Goal: Task Accomplishment & Management: Manage account settings

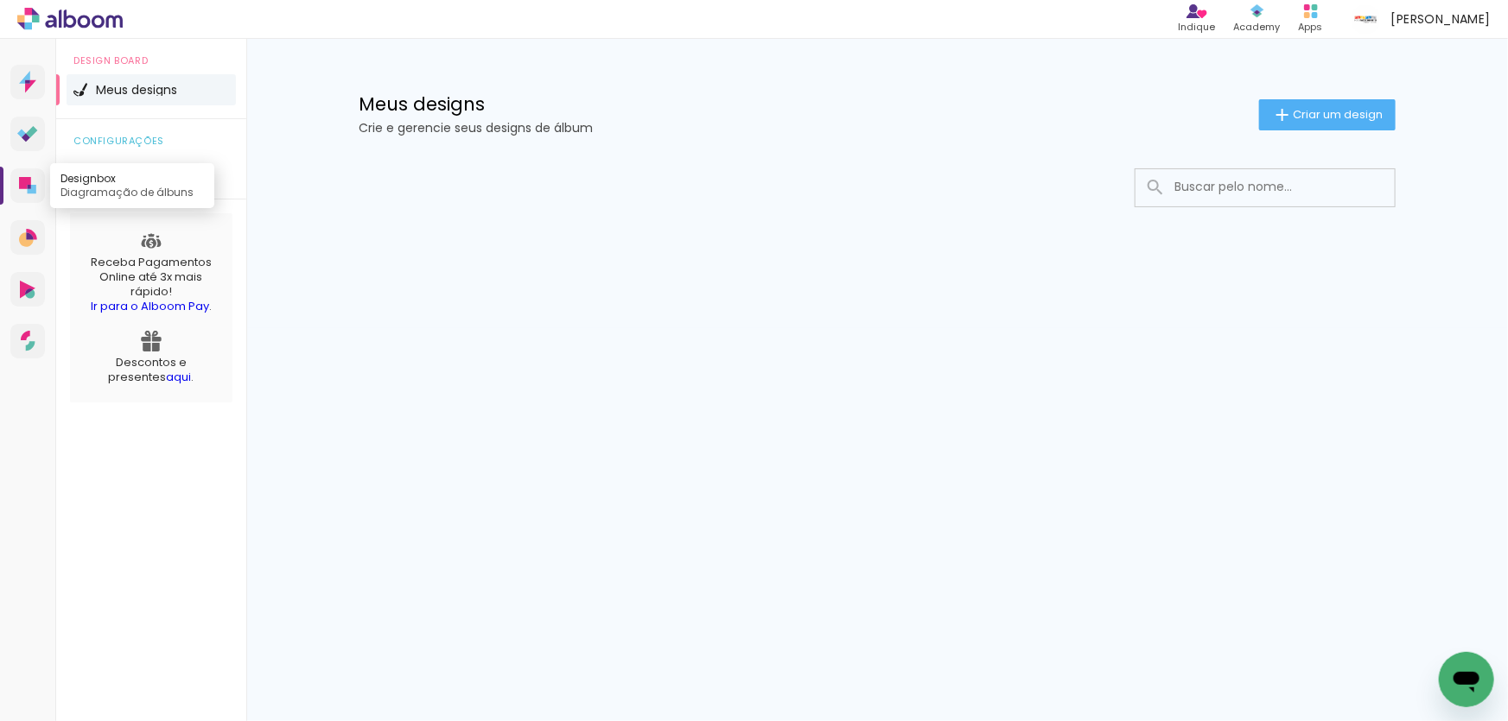
click at [30, 181] on icon at bounding box center [25, 183] width 12 height 12
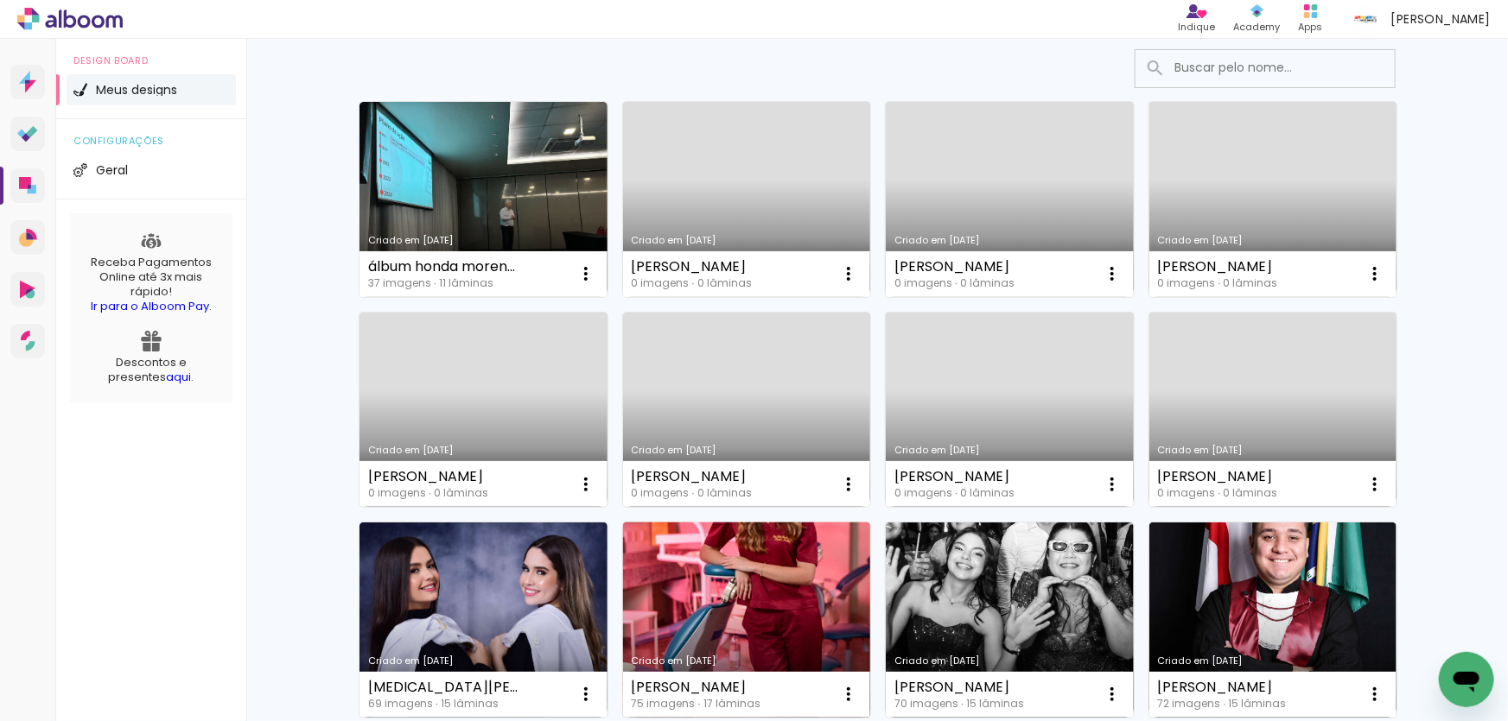
scroll to position [78, 0]
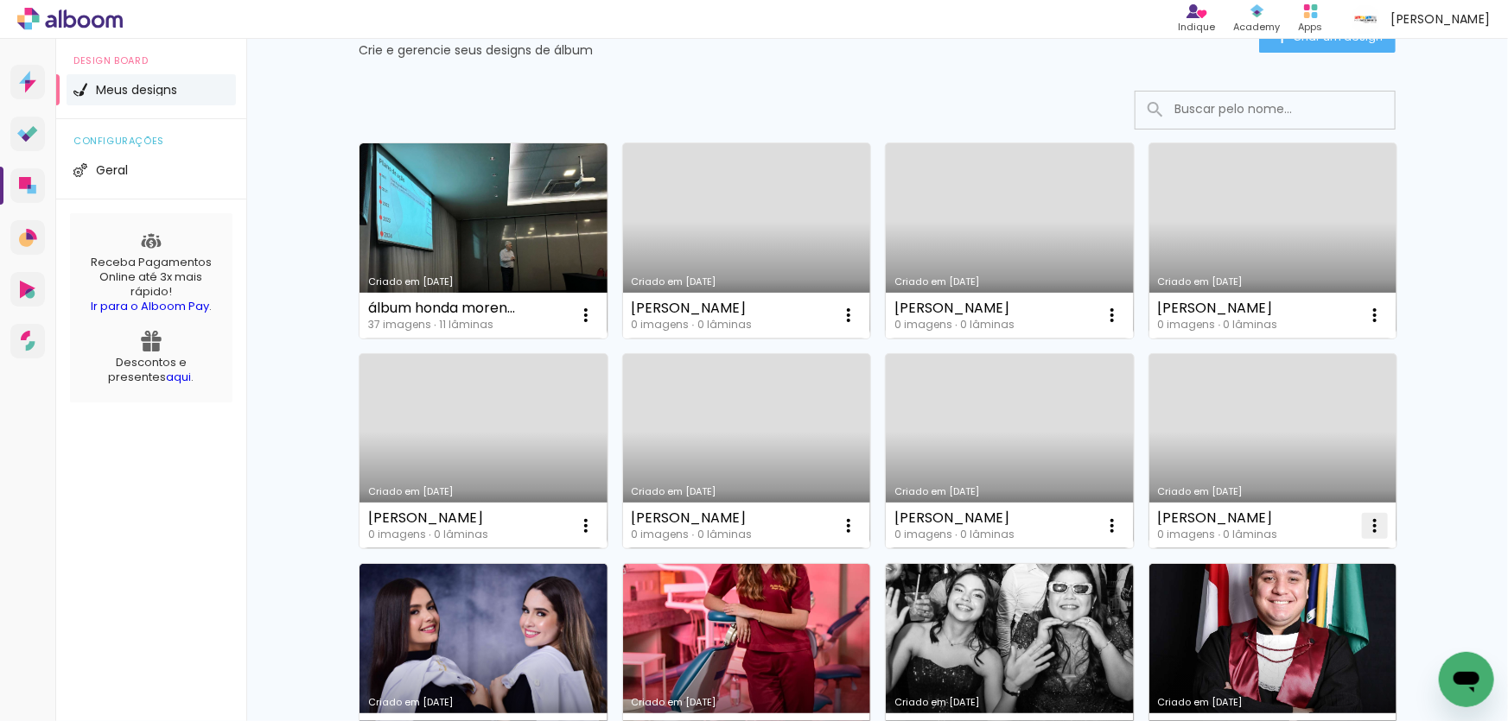
click at [1367, 524] on iron-icon at bounding box center [1374, 526] width 21 height 21
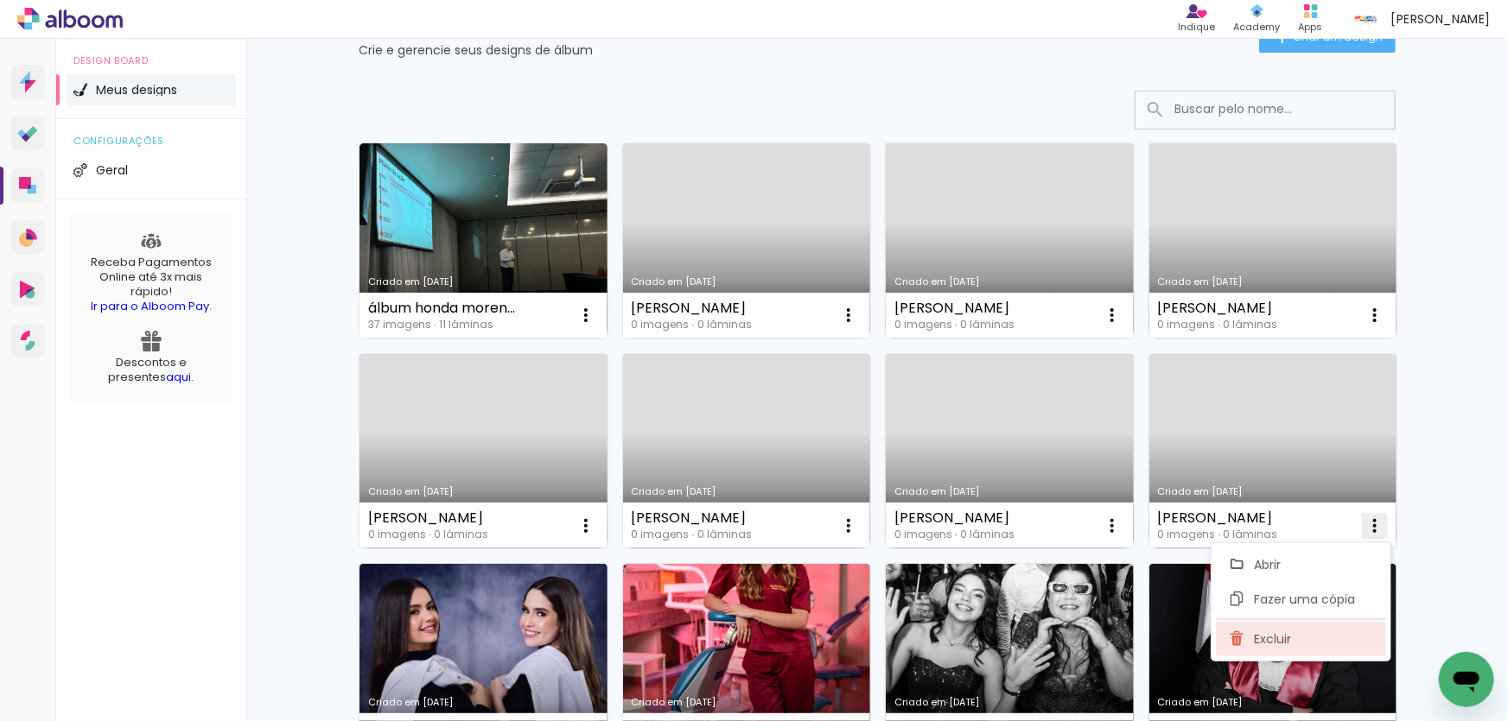
click at [1279, 639] on span "Excluir" at bounding box center [1272, 639] width 37 height 12
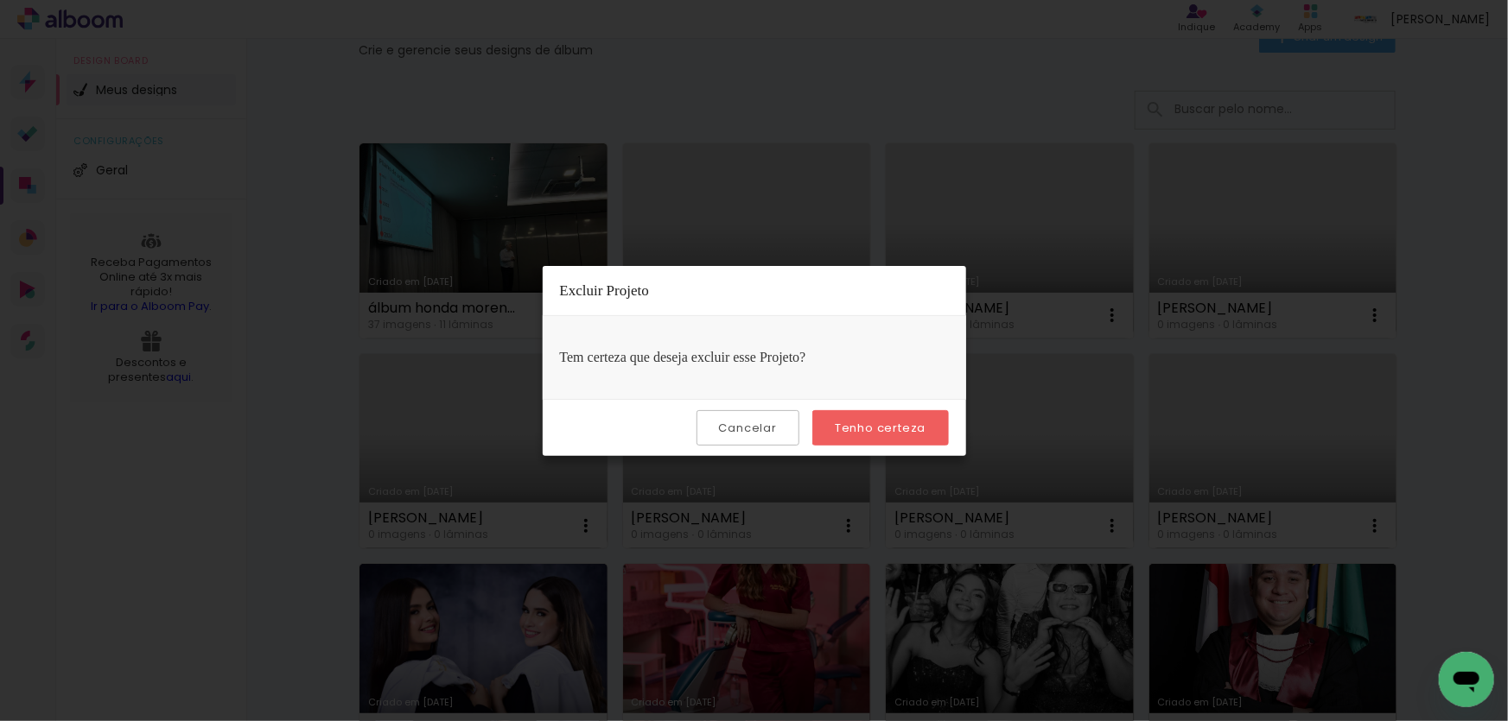
click at [0, 0] on slot "Tenho certeza" at bounding box center [0, 0] width 0 height 0
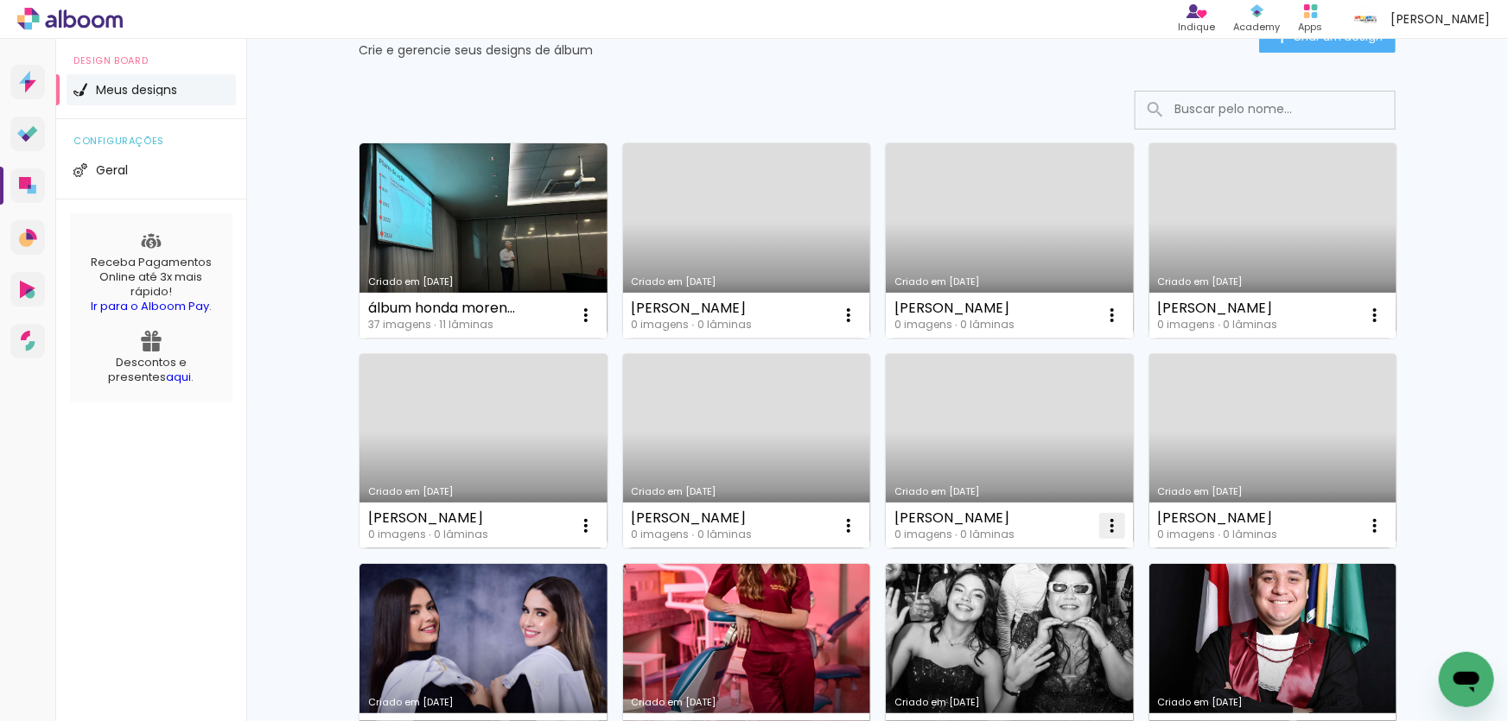
click at [1106, 526] on iron-icon at bounding box center [1112, 526] width 21 height 21
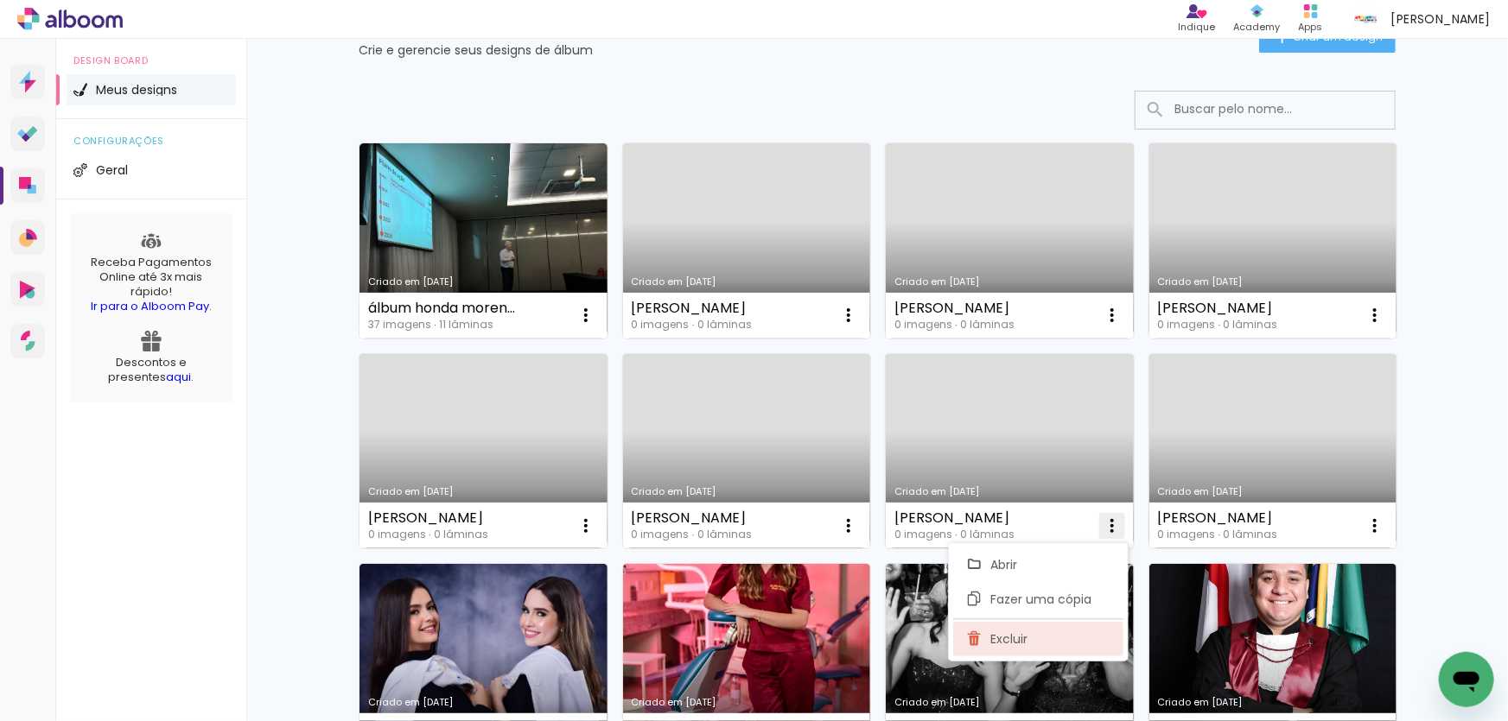
click at [999, 636] on span "Excluir" at bounding box center [1009, 639] width 37 height 12
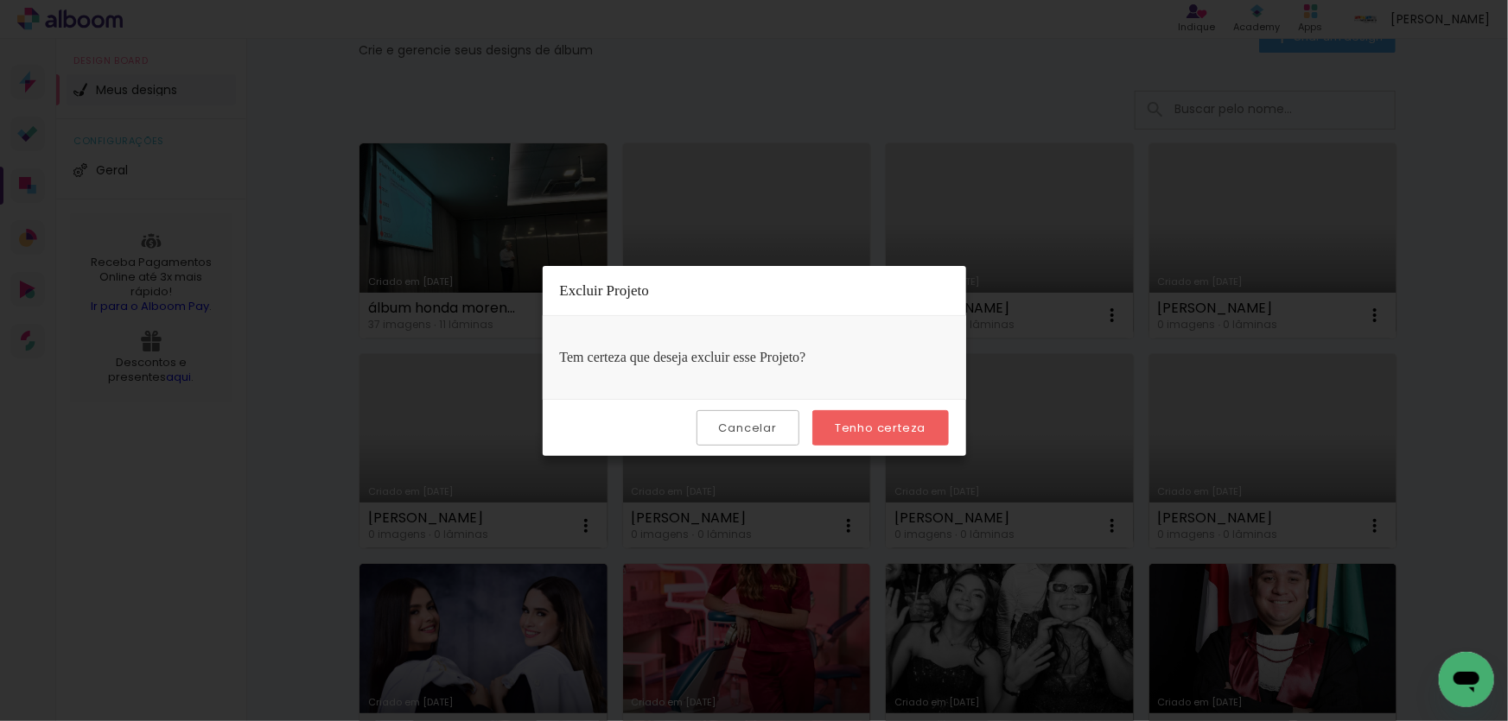
click at [868, 417] on paper-button "Tenho certeza" at bounding box center [880, 427] width 136 height 35
click at [0, 0] on slot "Tenho certeza" at bounding box center [0, 0] width 0 height 0
click at [896, 437] on paper-button "Tenho certeza" at bounding box center [880, 427] width 136 height 35
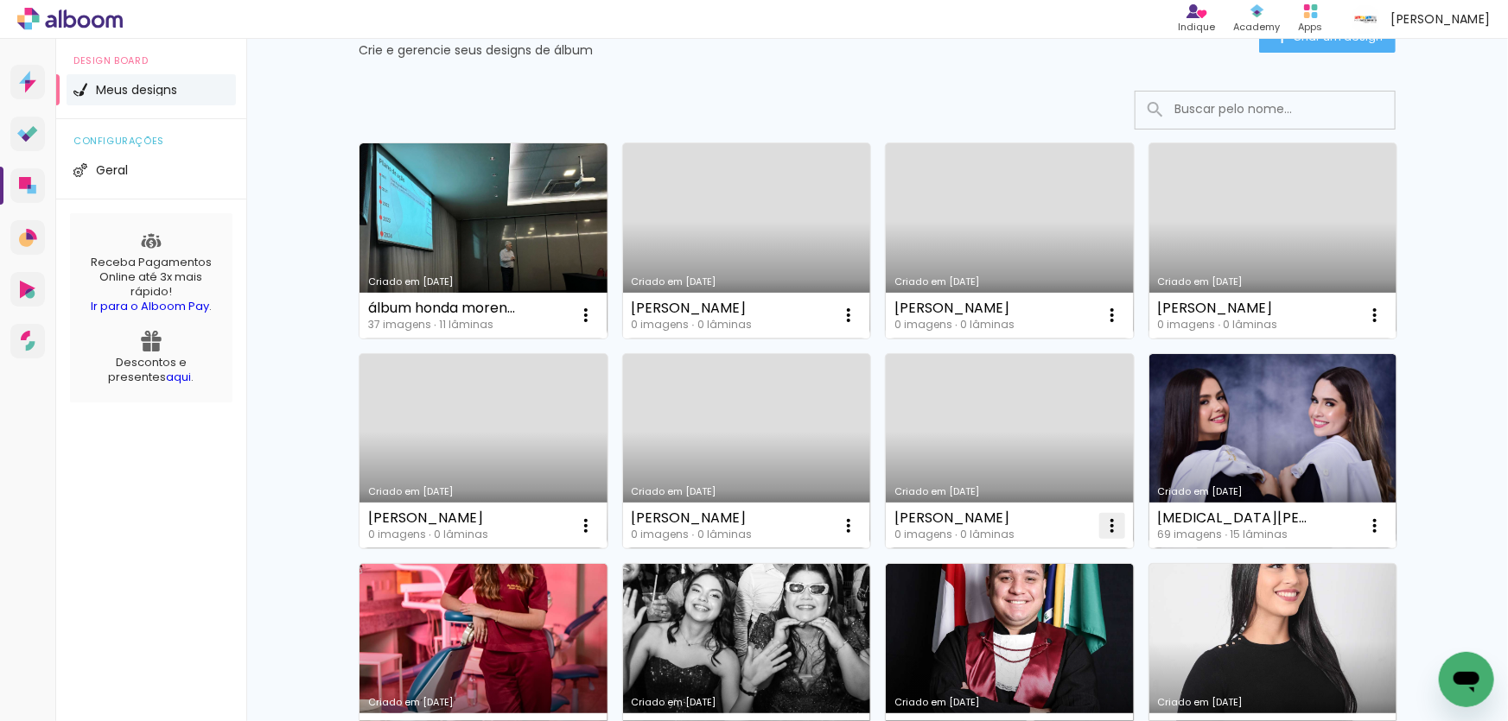
click at [1102, 525] on iron-icon at bounding box center [1112, 526] width 21 height 21
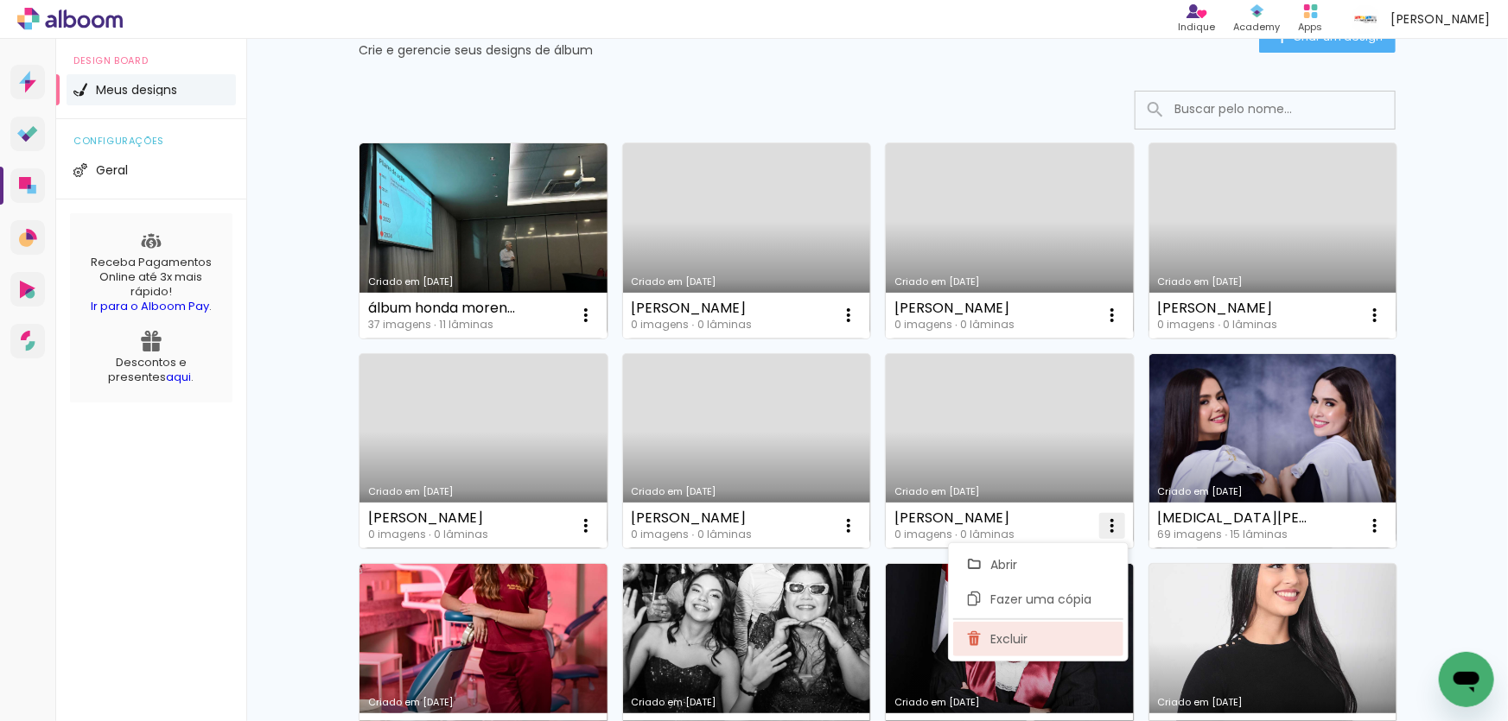
click at [1015, 638] on span "Excluir" at bounding box center [1009, 639] width 37 height 12
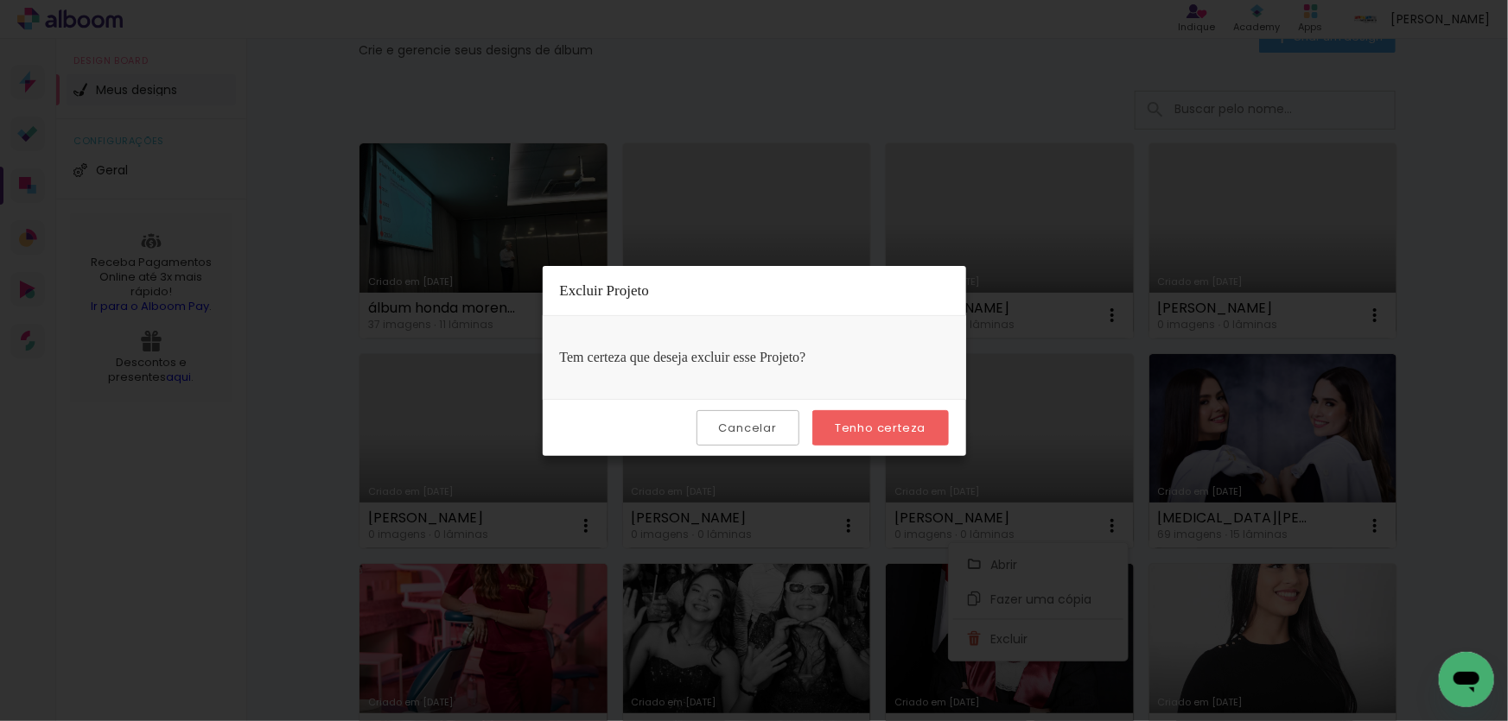
click at [0, 0] on slot "Tenho certeza" at bounding box center [0, 0] width 0 height 0
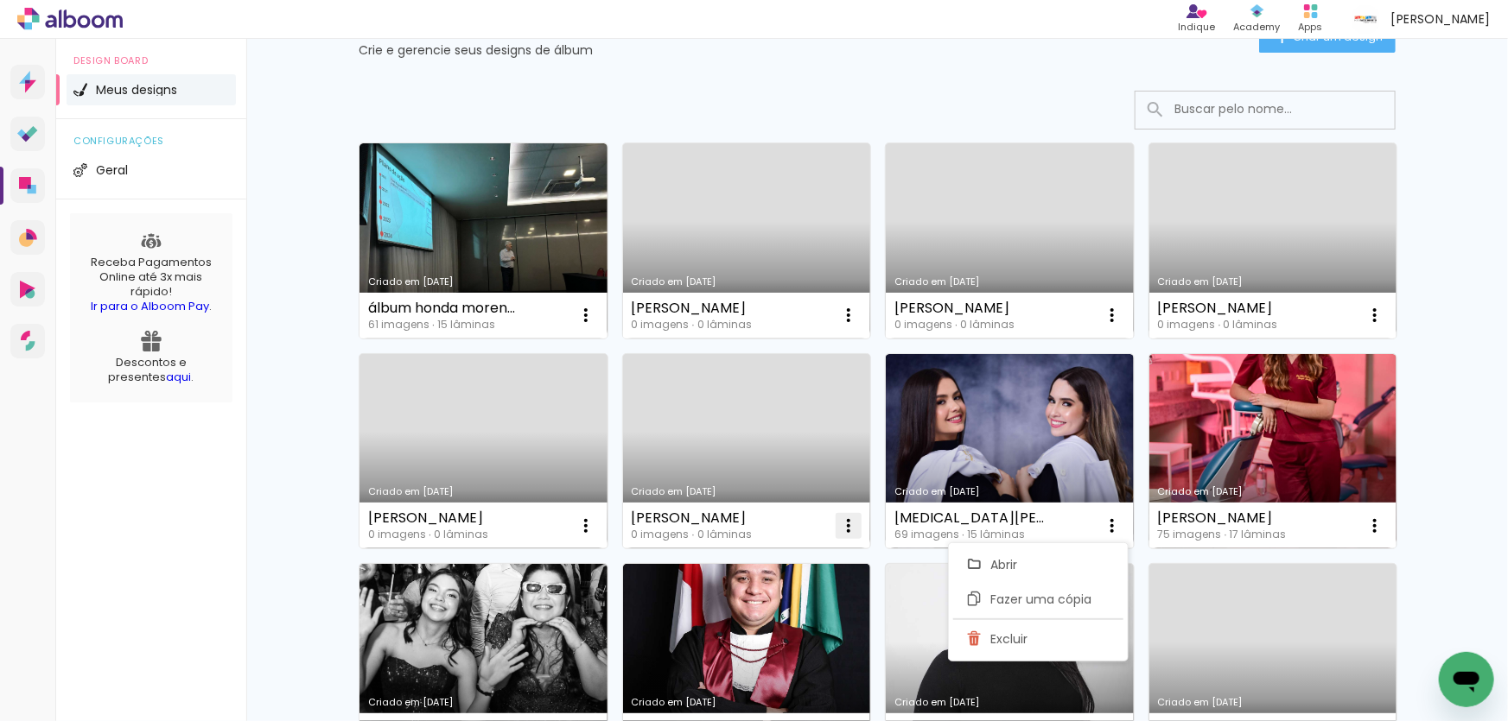
click at [845, 526] on iron-icon at bounding box center [848, 526] width 21 height 21
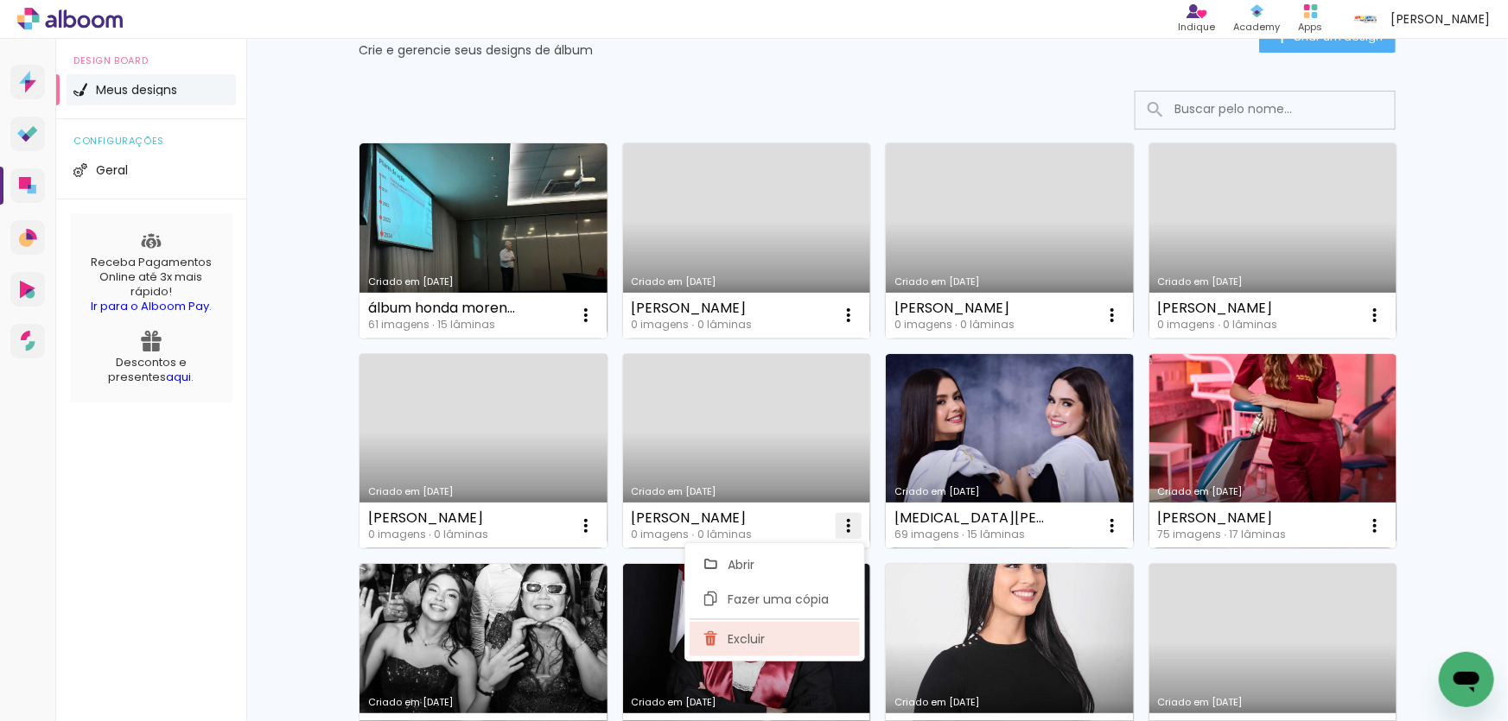
click at [720, 638] on paper-item "Excluir" at bounding box center [774, 639] width 170 height 35
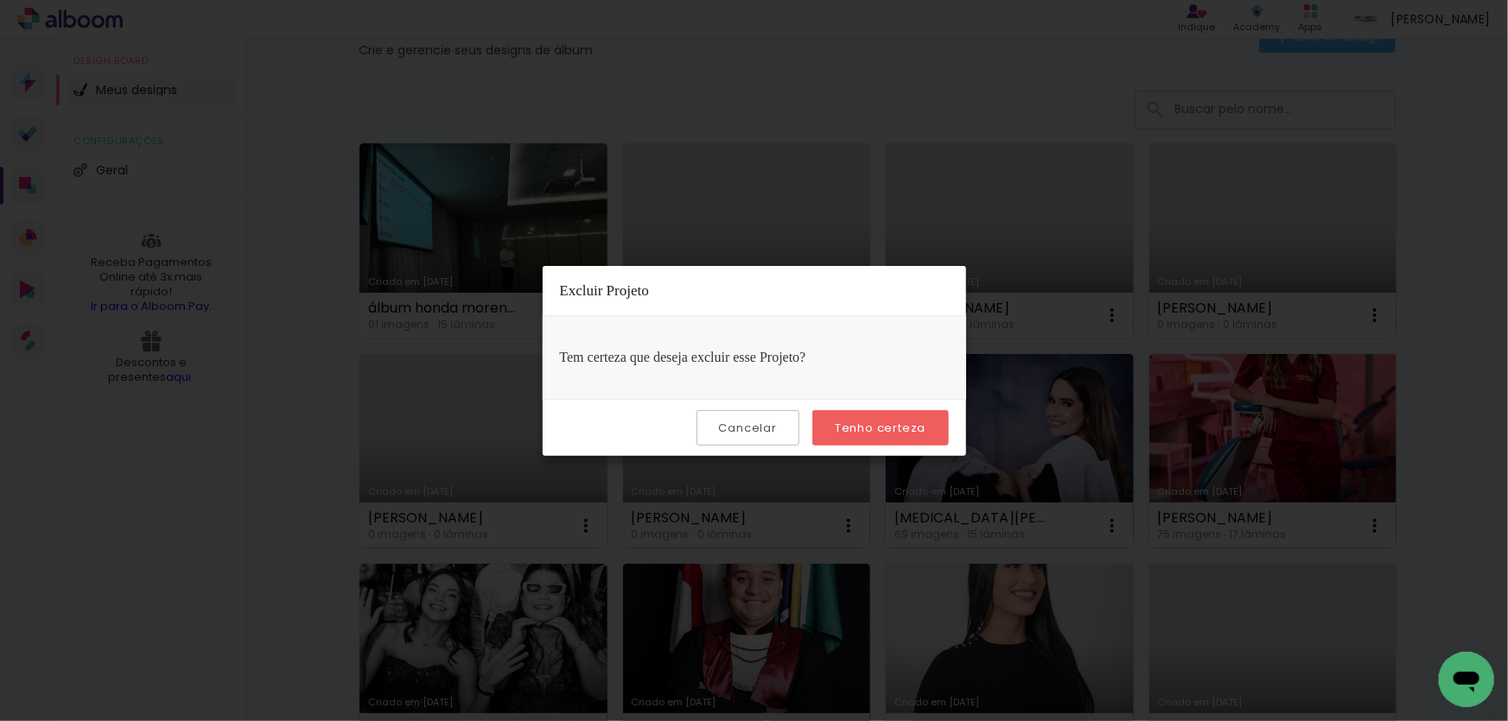
click at [871, 435] on paper-button "Tenho certeza" at bounding box center [880, 427] width 136 height 35
click at [0, 0] on slot "Tenho certeza" at bounding box center [0, 0] width 0 height 0
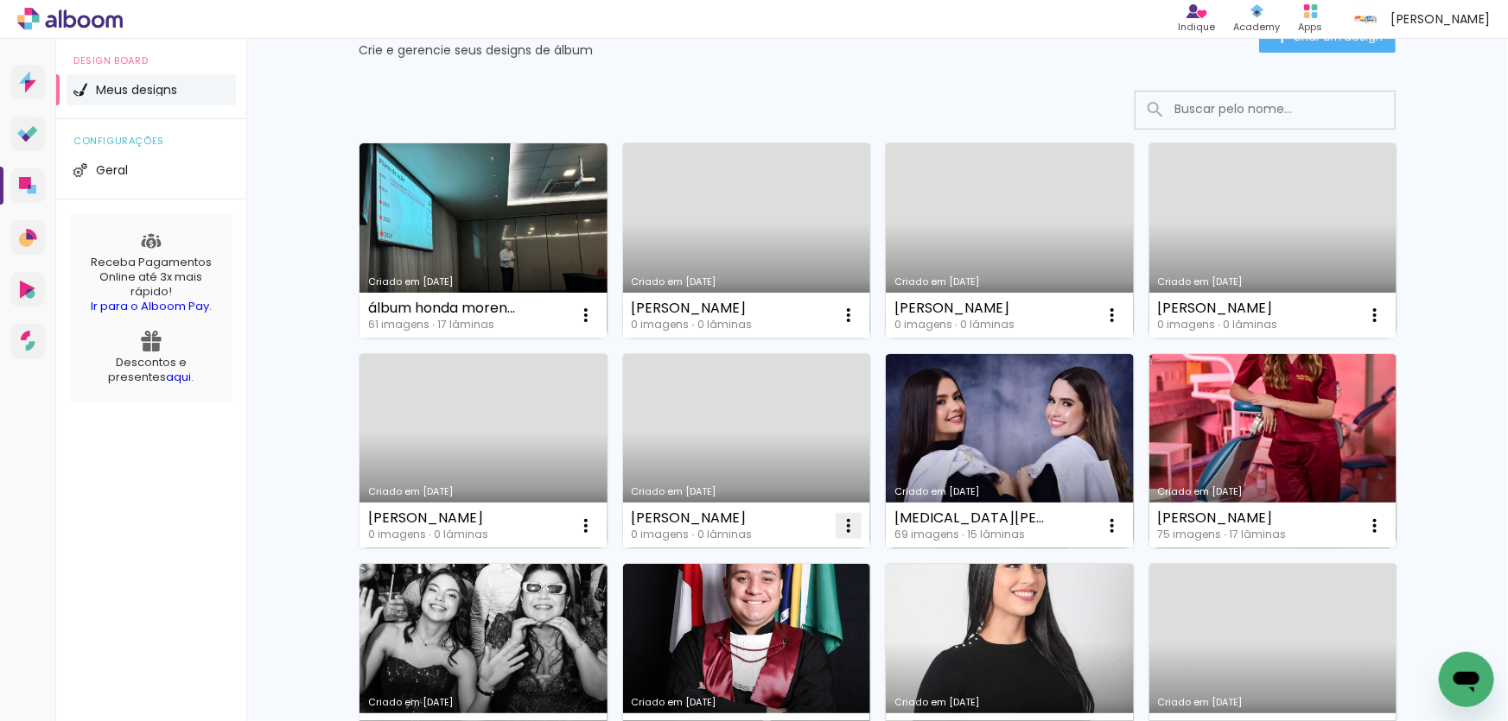
click at [842, 519] on iron-icon at bounding box center [848, 526] width 21 height 21
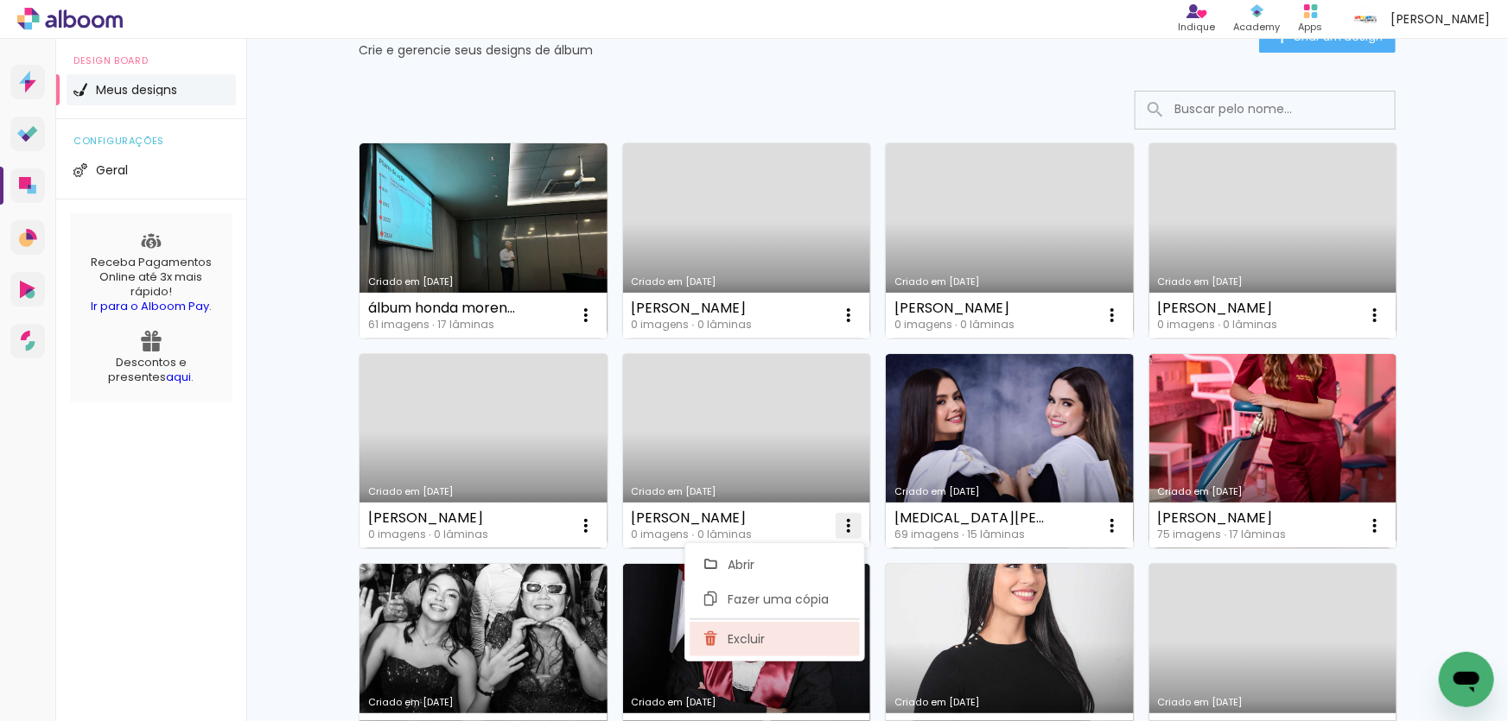
click at [751, 633] on span "Excluir" at bounding box center [745, 639] width 37 height 12
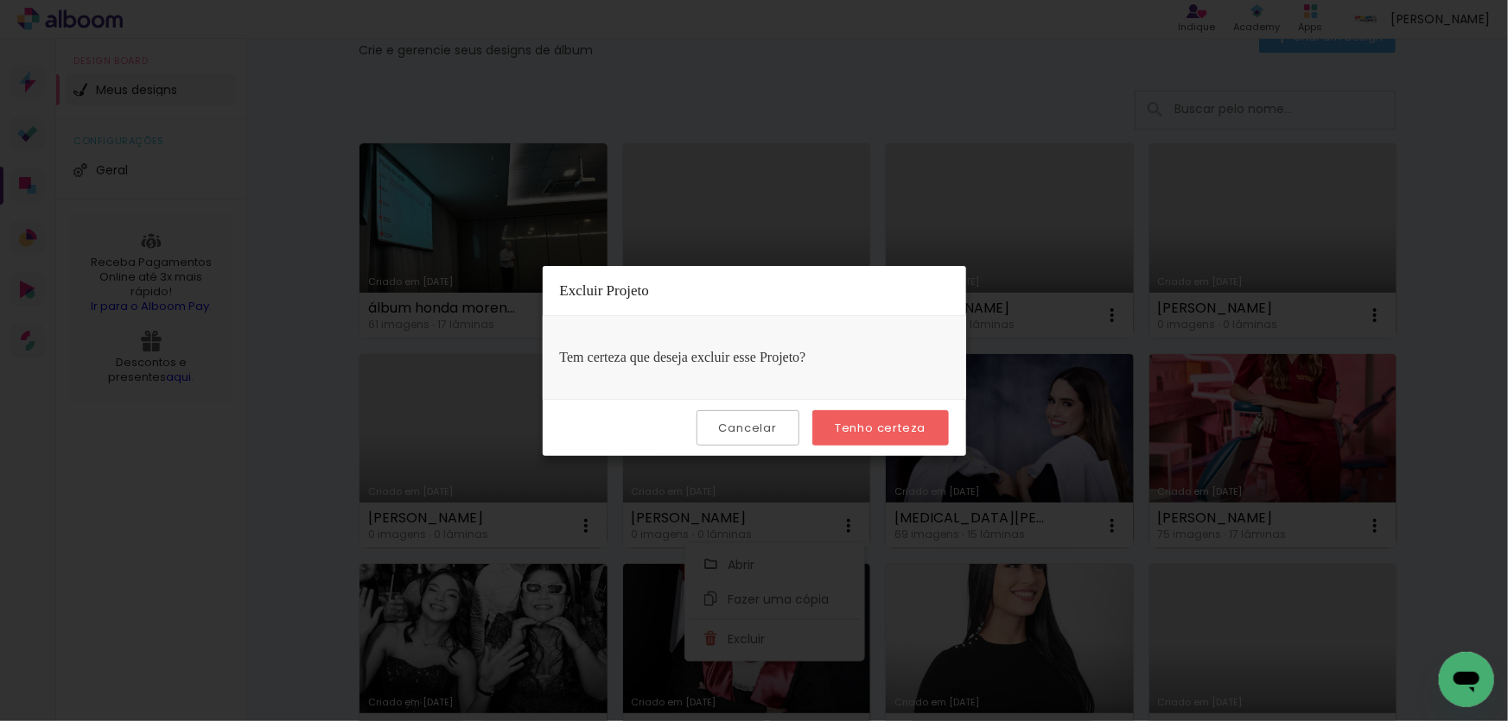
click at [0, 0] on slot "Tenho certeza" at bounding box center [0, 0] width 0 height 0
click at [890, 438] on paper-button "Tenho certeza" at bounding box center [880, 427] width 136 height 35
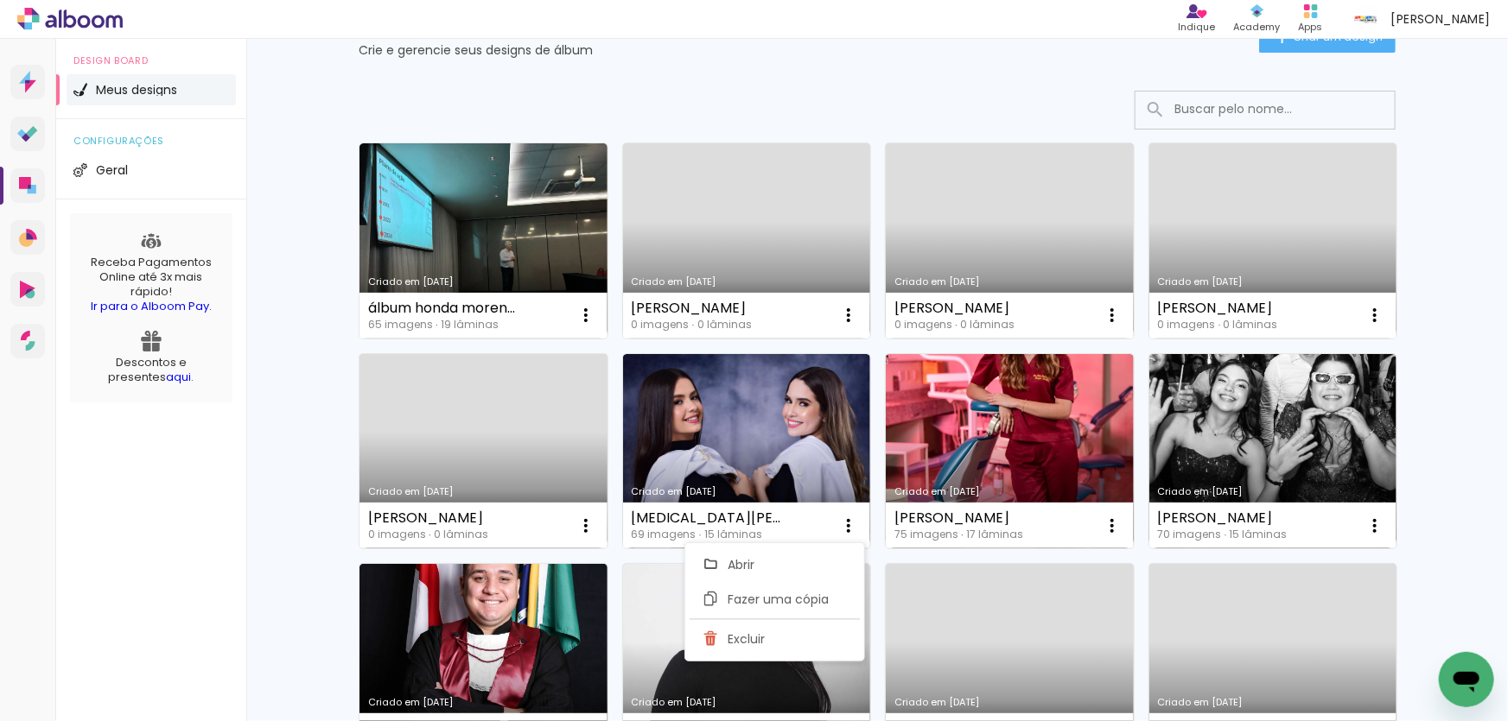
click at [869, 63] on div "Meus designs Crie e gerencie seus designs de álbum Criar um design" at bounding box center [876, 17] width 1123 height 112
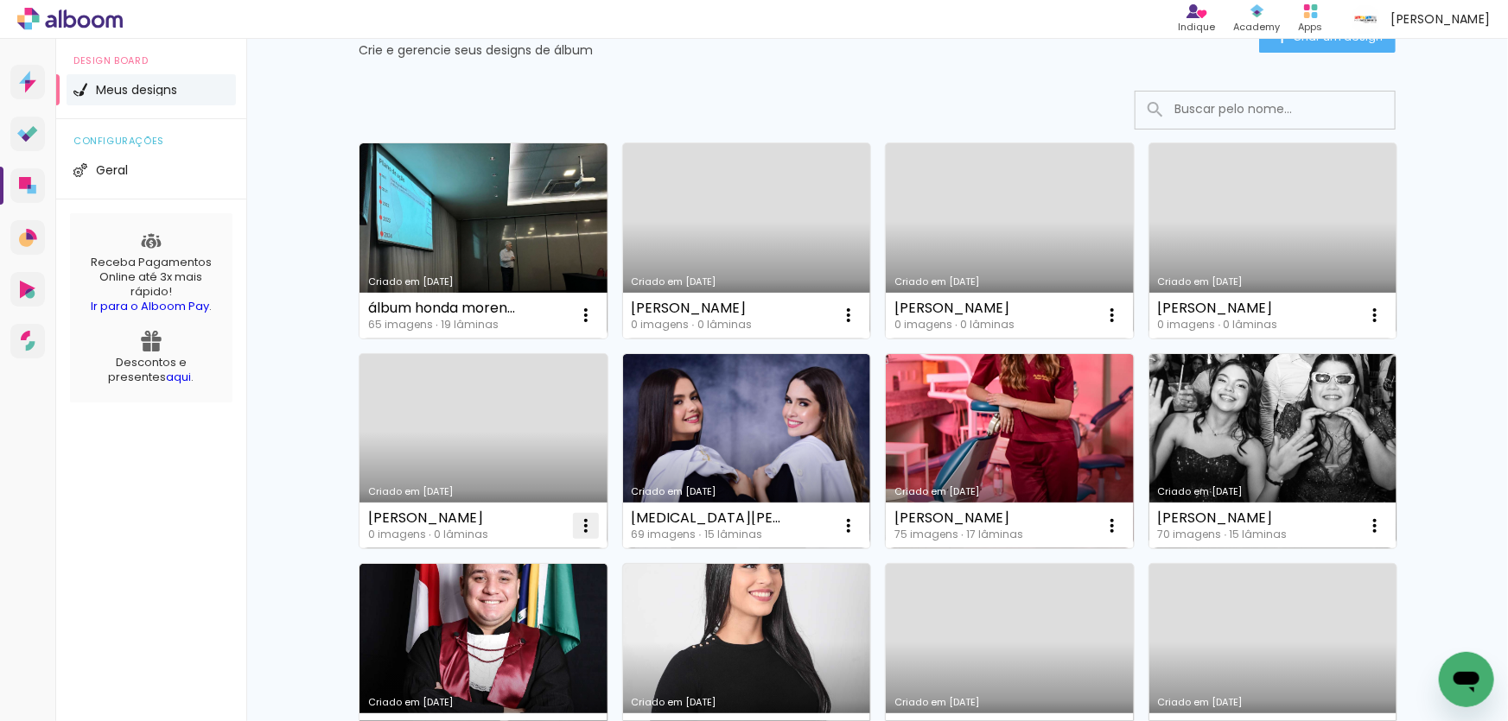
click at [584, 526] on iron-icon at bounding box center [585, 526] width 21 height 21
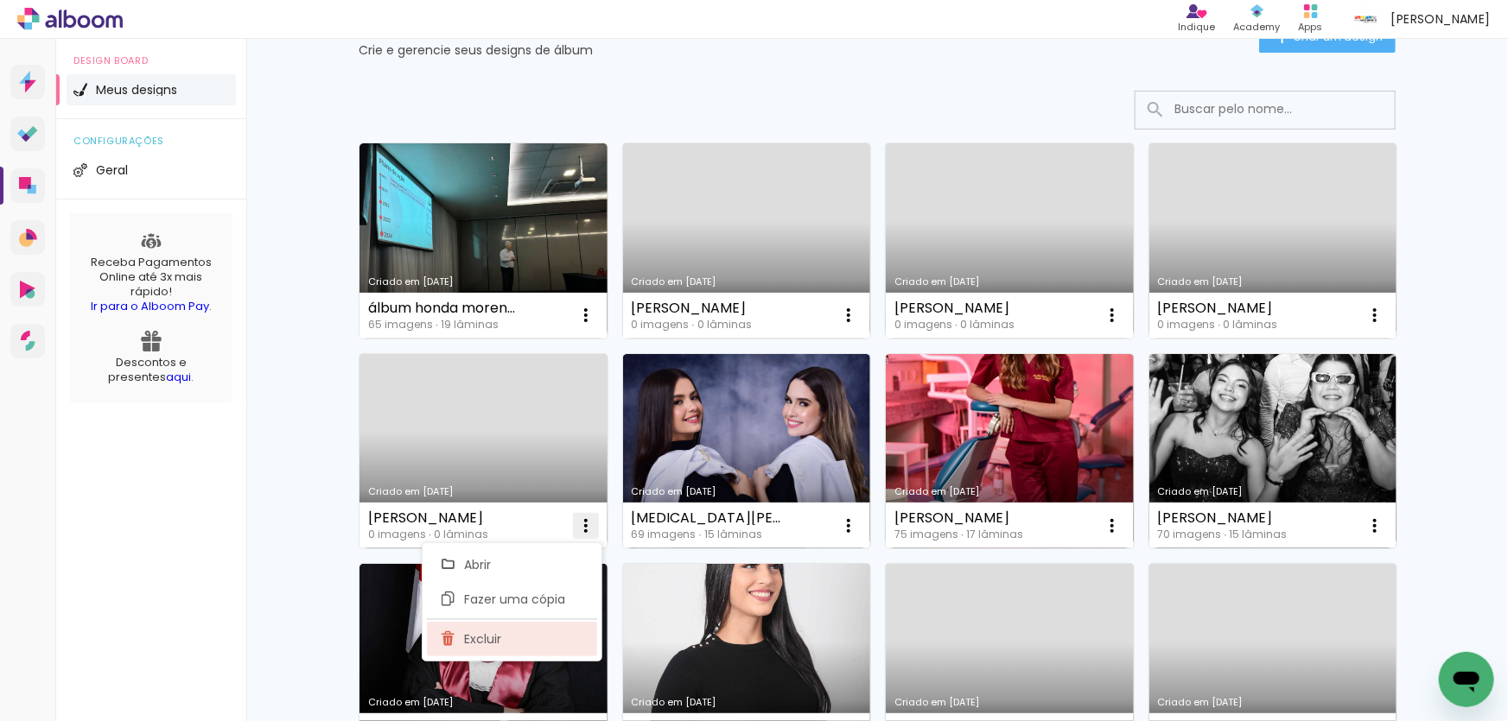
click at [466, 633] on span "Excluir" at bounding box center [483, 639] width 37 height 12
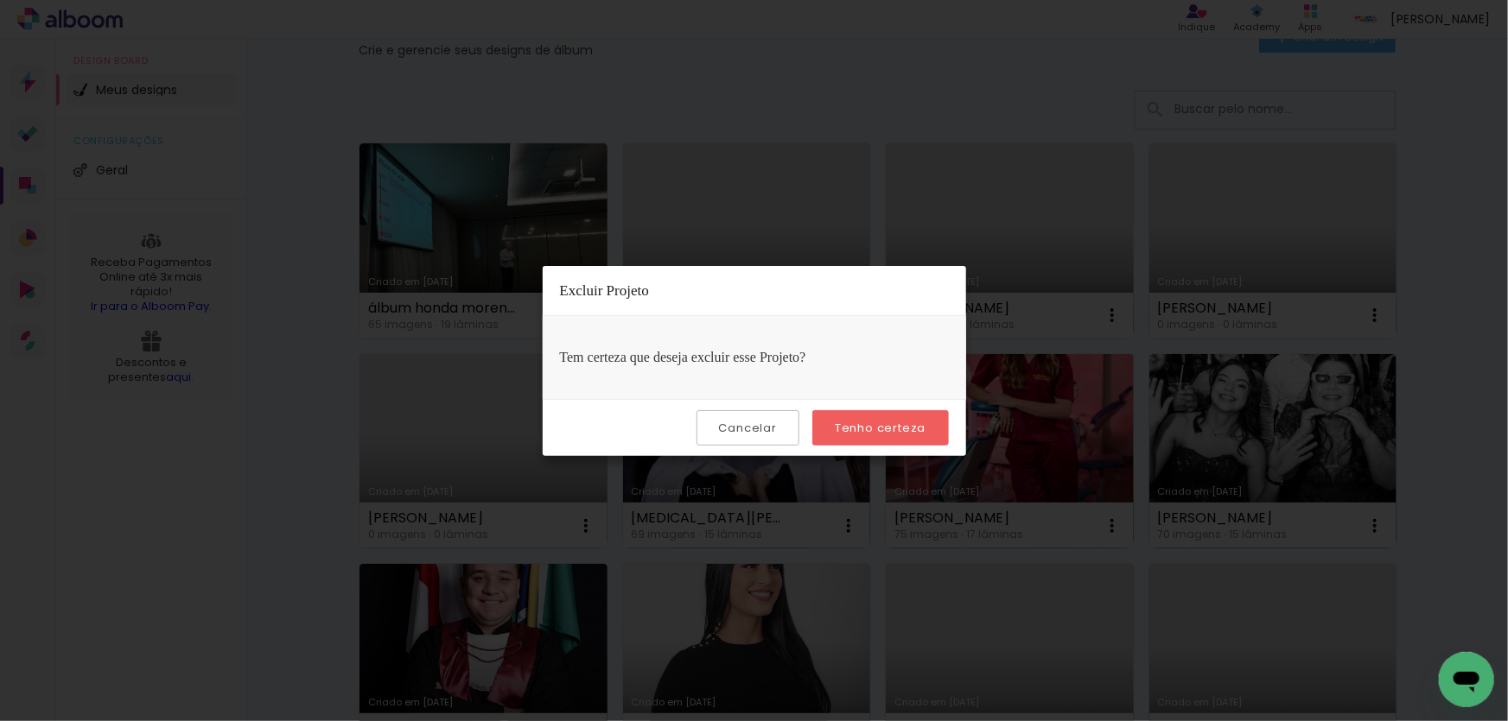
click at [0, 0] on slot "Tenho certeza" at bounding box center [0, 0] width 0 height 0
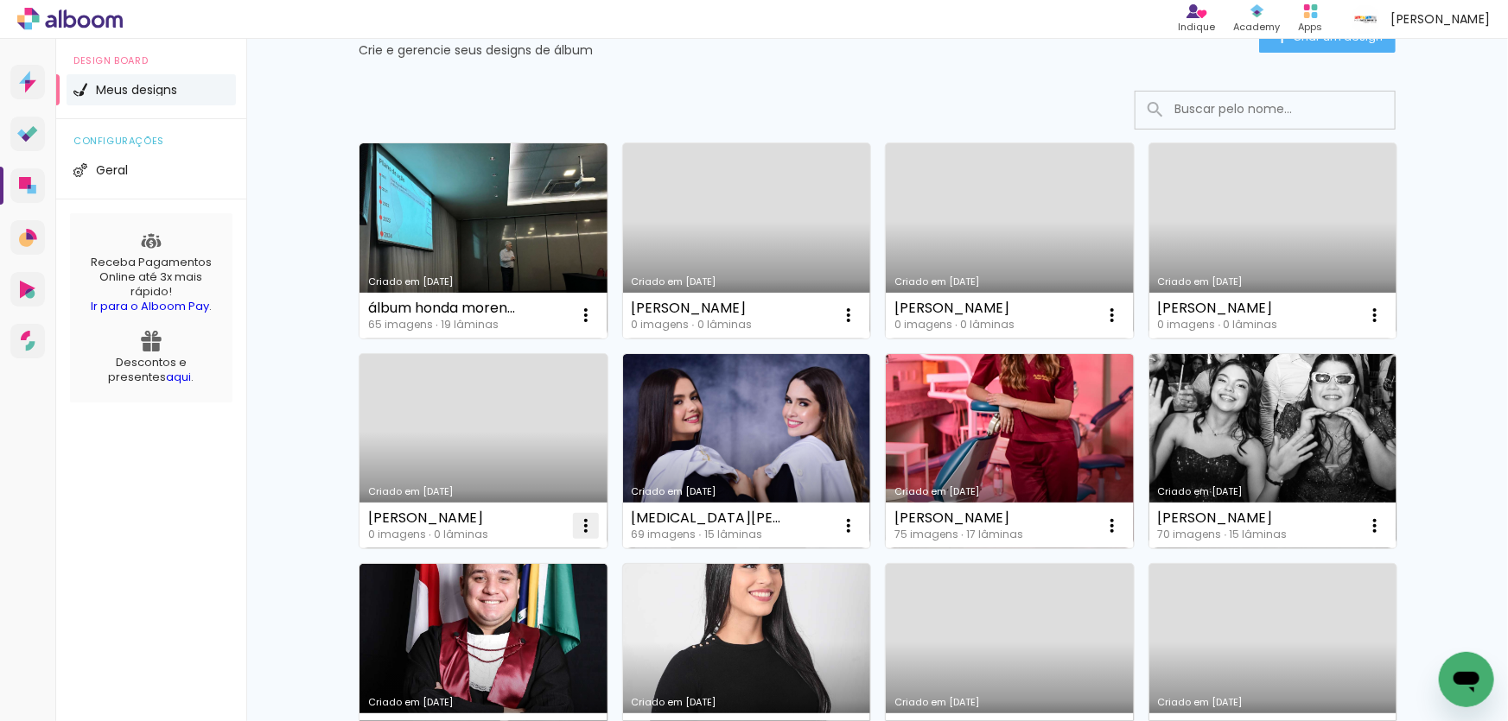
click at [575, 528] on iron-icon at bounding box center [585, 526] width 21 height 21
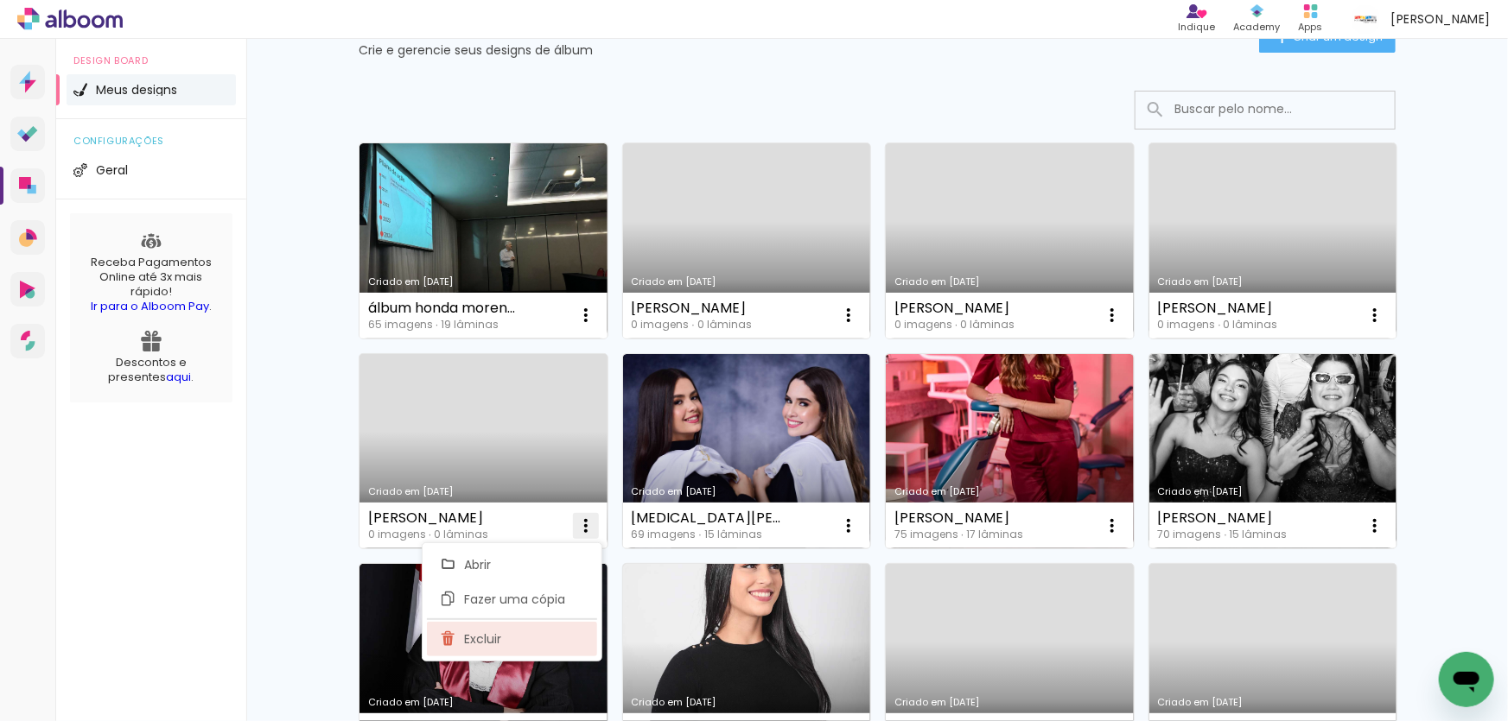
click at [468, 640] on span "Excluir" at bounding box center [483, 639] width 37 height 12
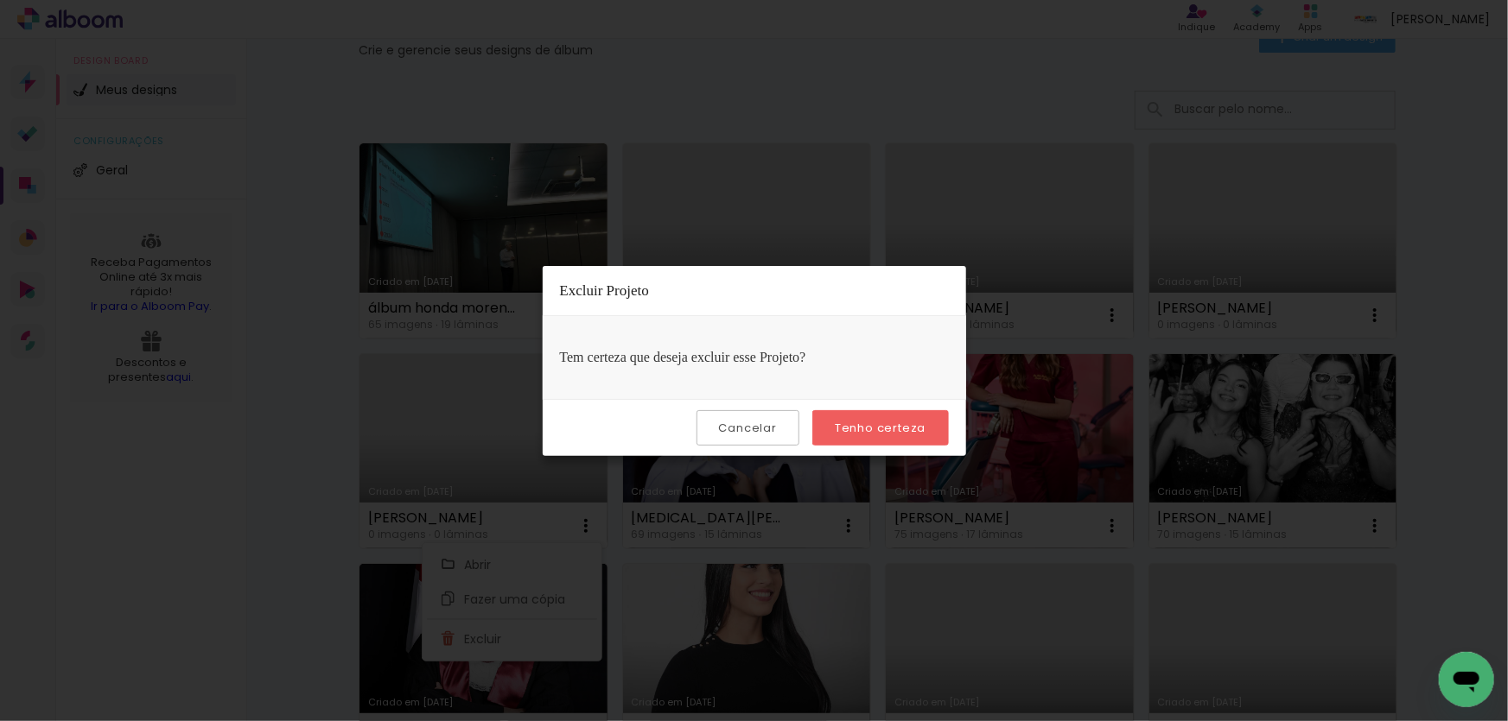
click at [854, 418] on paper-button "Tenho certeza" at bounding box center [880, 427] width 136 height 35
click at [0, 0] on slot "Tenho certeza" at bounding box center [0, 0] width 0 height 0
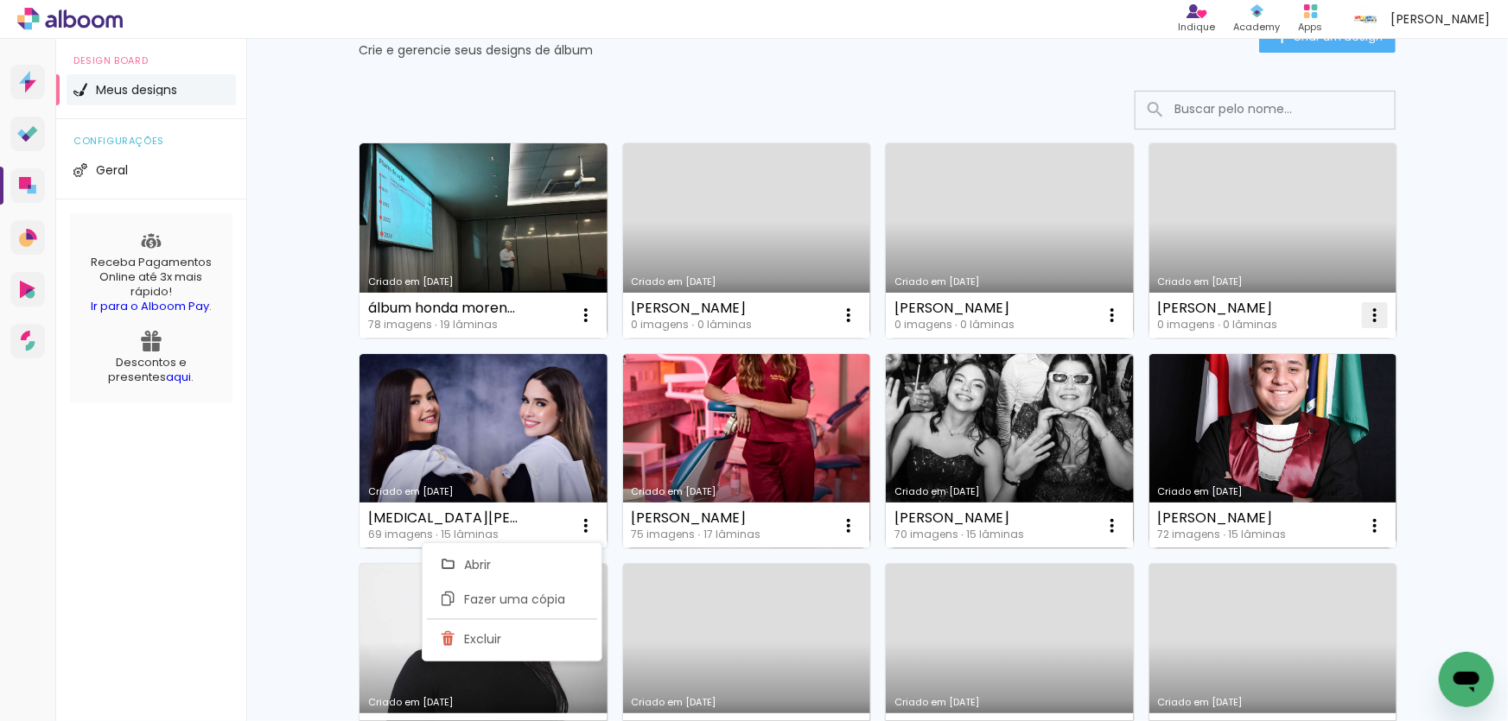
click at [1375, 306] on iron-icon at bounding box center [1374, 315] width 21 height 21
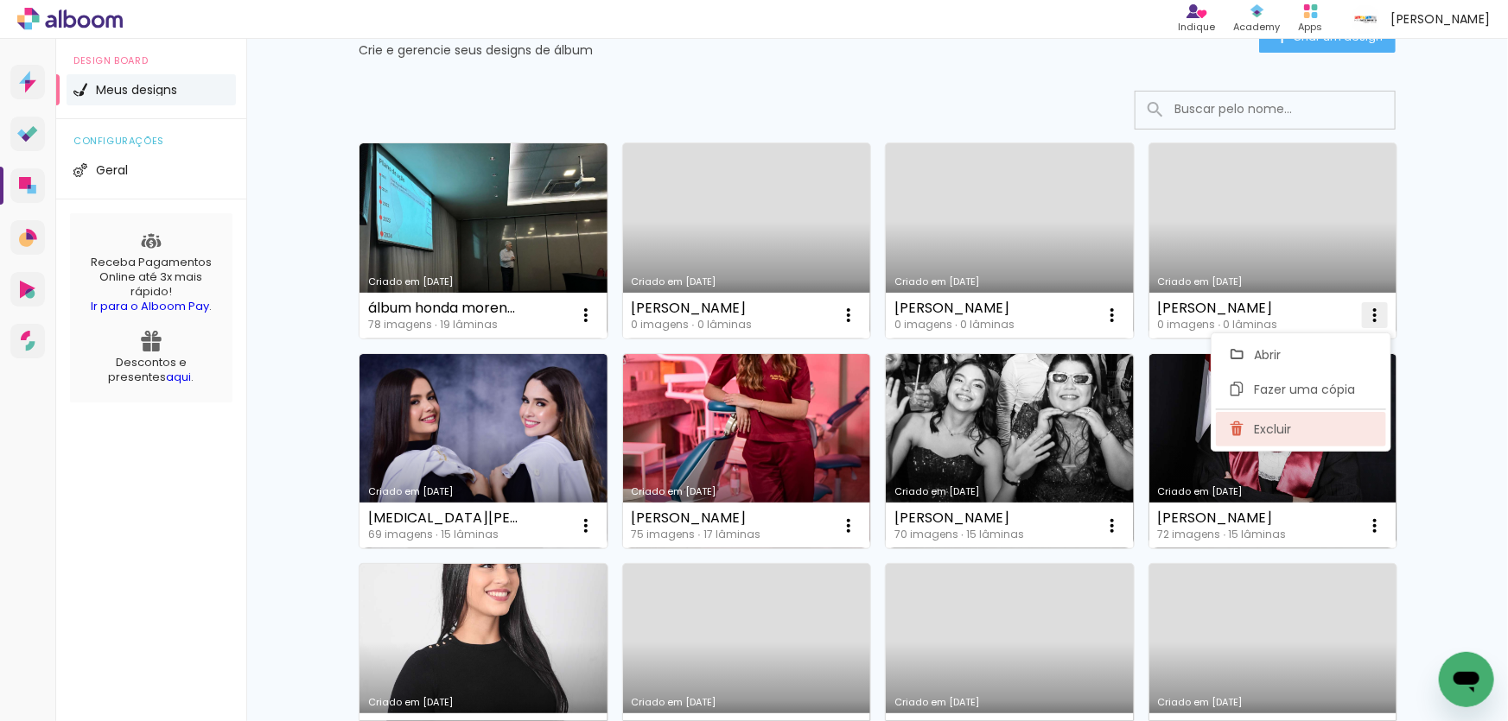
click at [1264, 429] on span "Excluir" at bounding box center [1272, 429] width 37 height 12
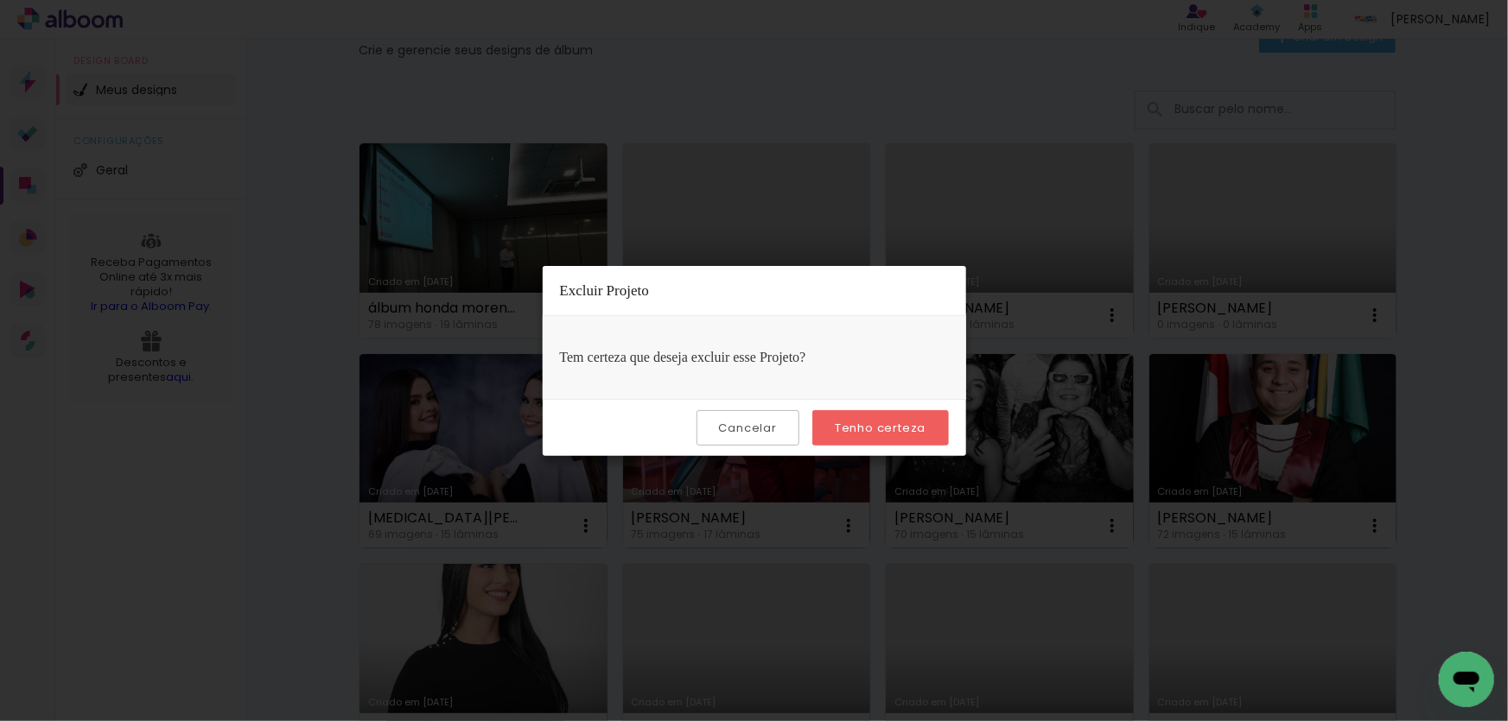
click at [0, 0] on slot "Tenho certeza" at bounding box center [0, 0] width 0 height 0
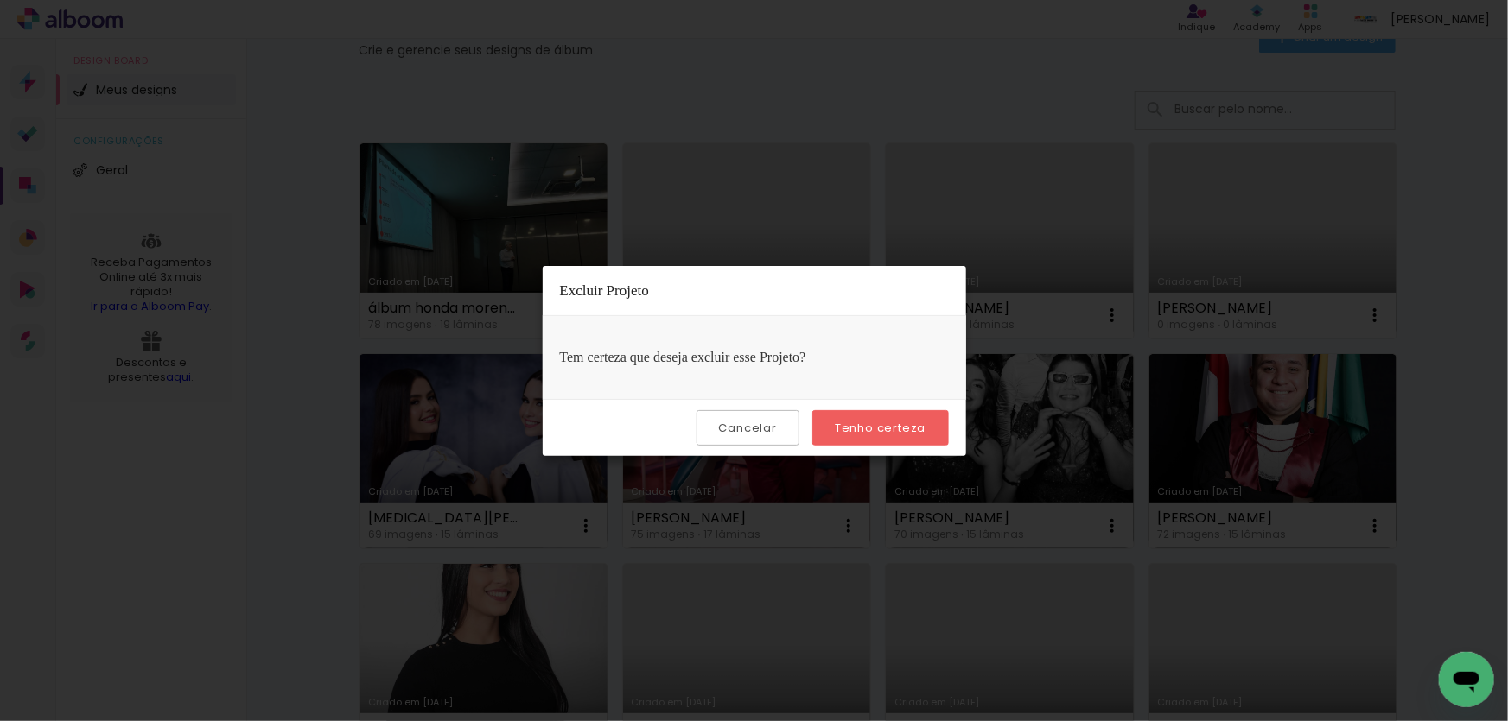
click at [0, 0] on slot "Tenho certeza" at bounding box center [0, 0] width 0 height 0
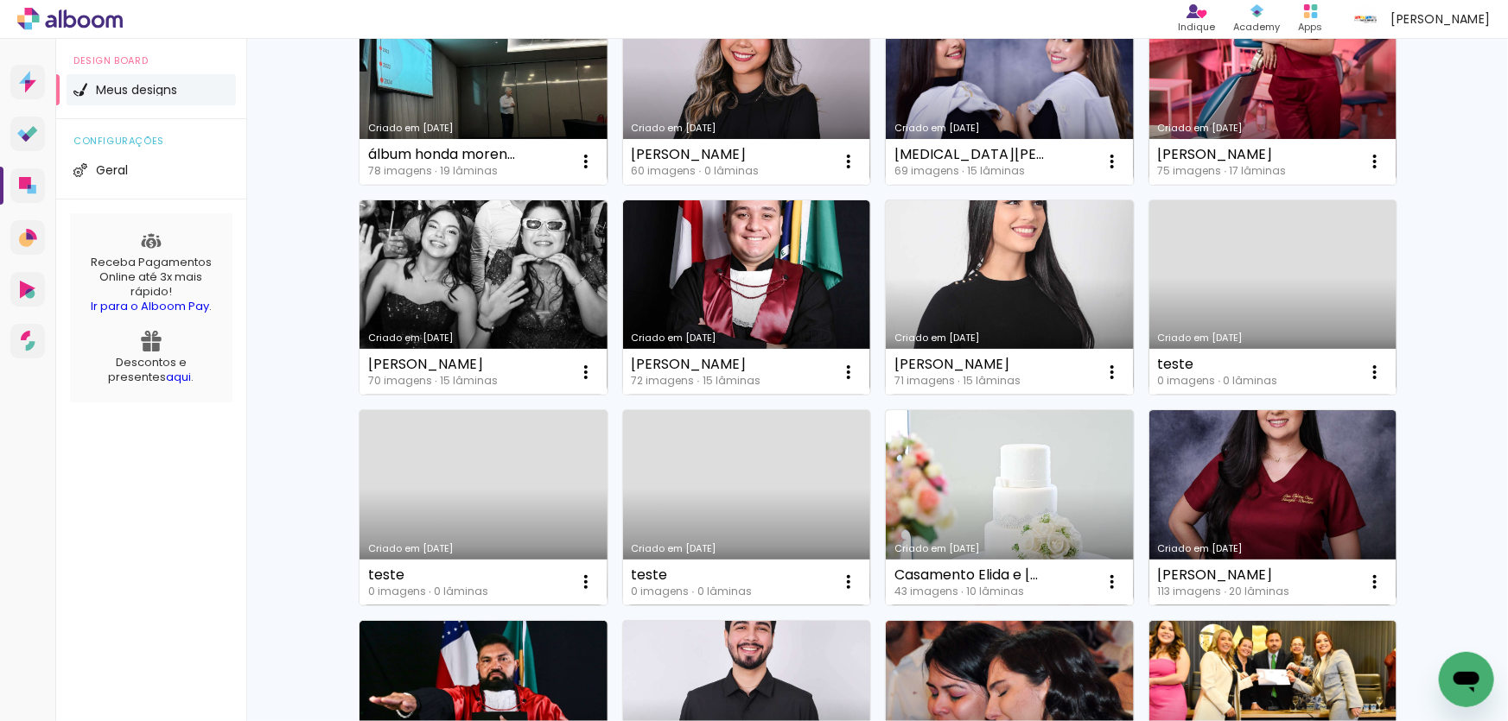
scroll to position [235, 0]
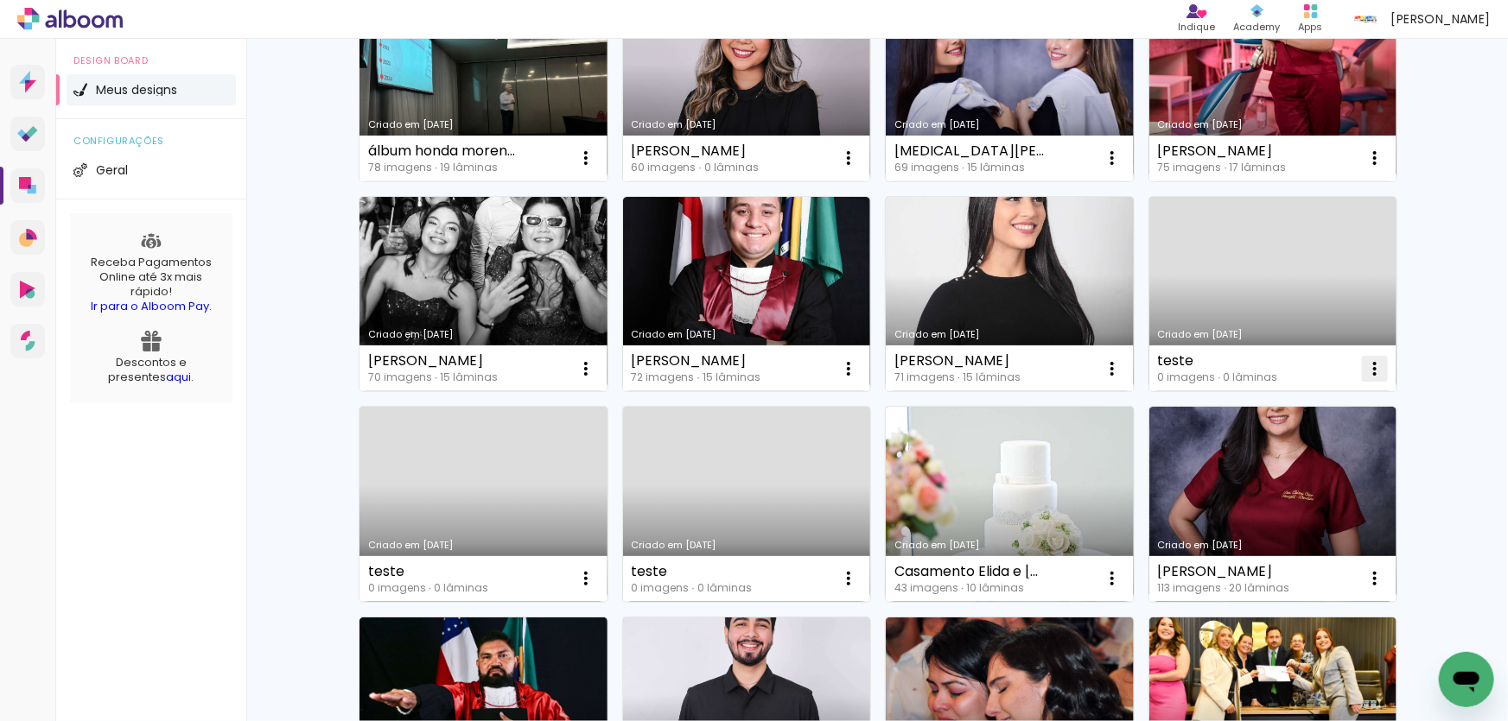
click at [1369, 365] on iron-icon at bounding box center [1374, 369] width 21 height 21
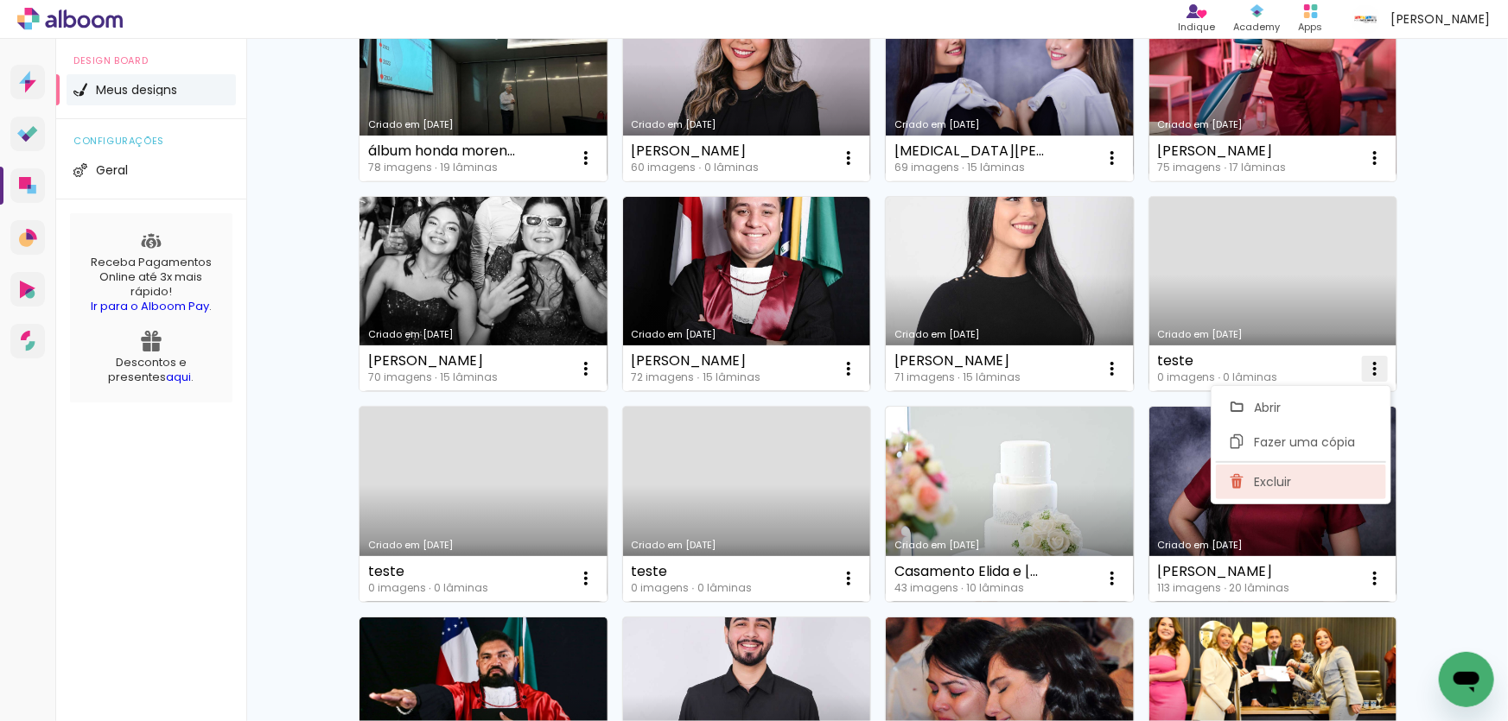
click at [1274, 488] on span "Excluir" at bounding box center [1272, 482] width 37 height 12
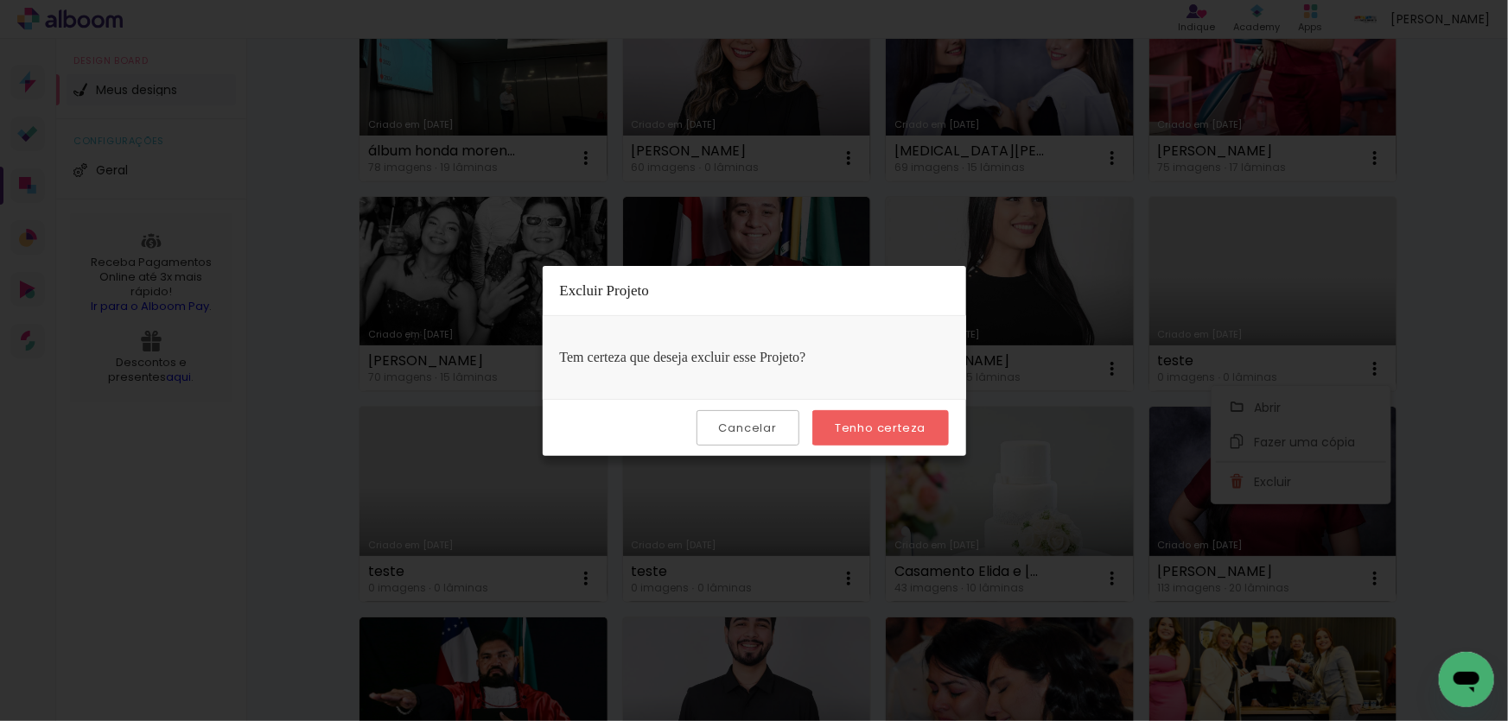
click at [0, 0] on slot "Tenho certeza" at bounding box center [0, 0] width 0 height 0
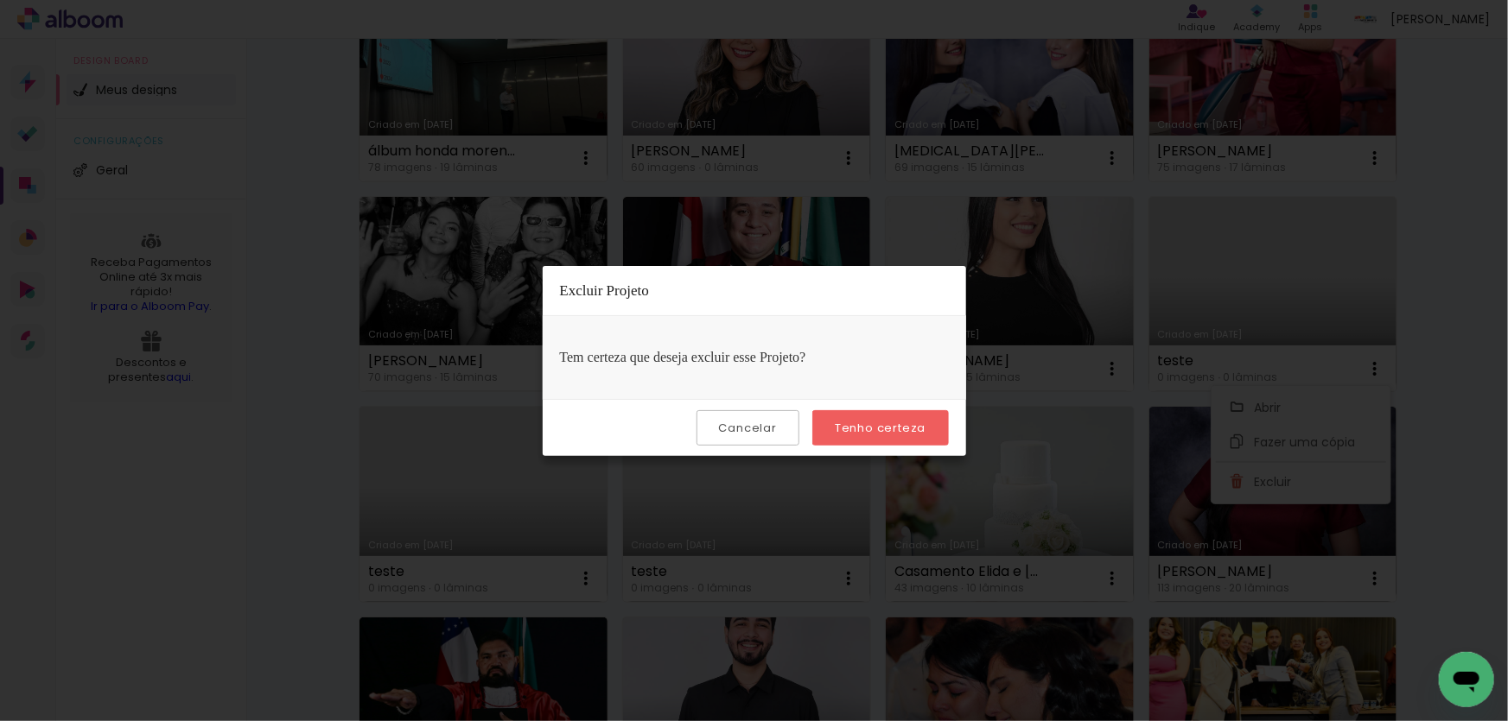
click at [0, 0] on slot "Tenho certeza" at bounding box center [0, 0] width 0 height 0
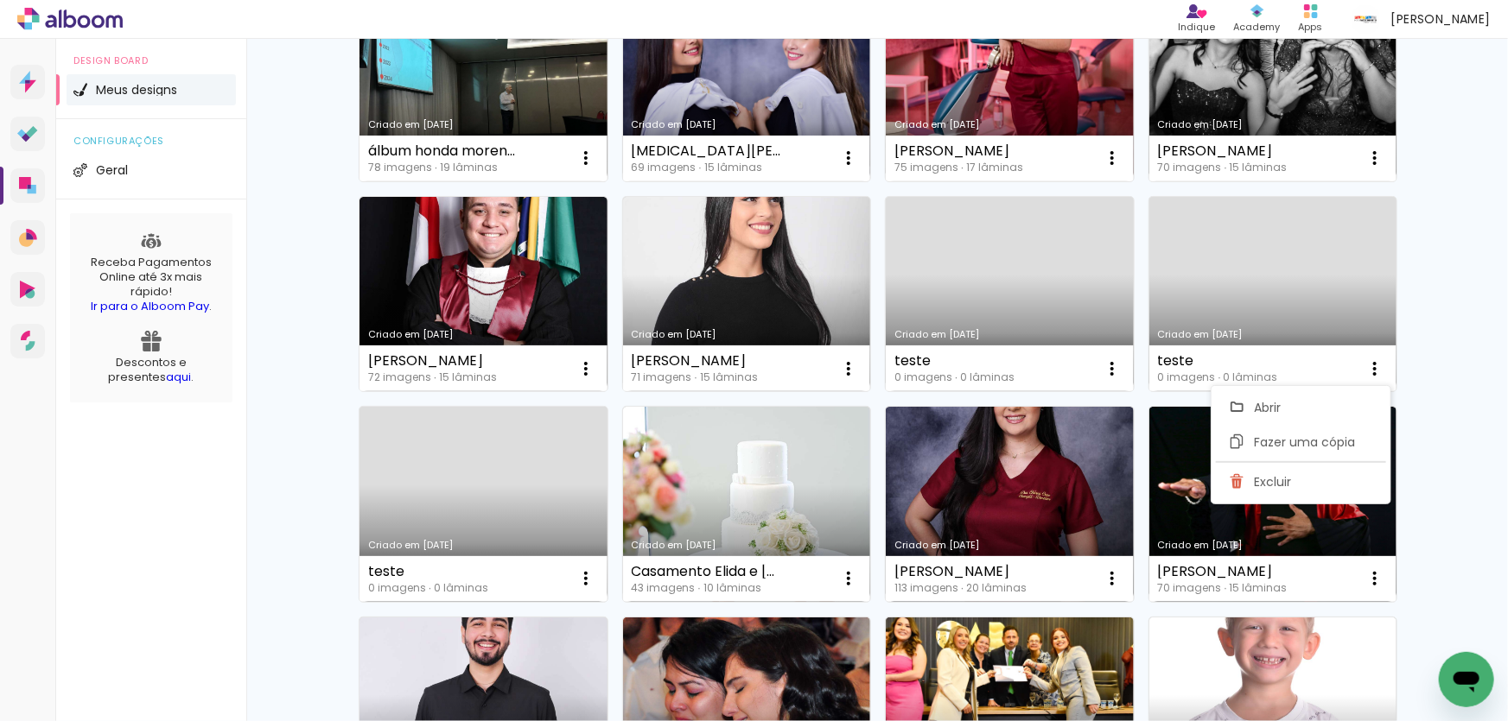
click at [1443, 349] on div "Meus designs Crie e gerencie seus designs de álbum Criar um design Criado em 22…" at bounding box center [876, 722] width 1261 height 1837
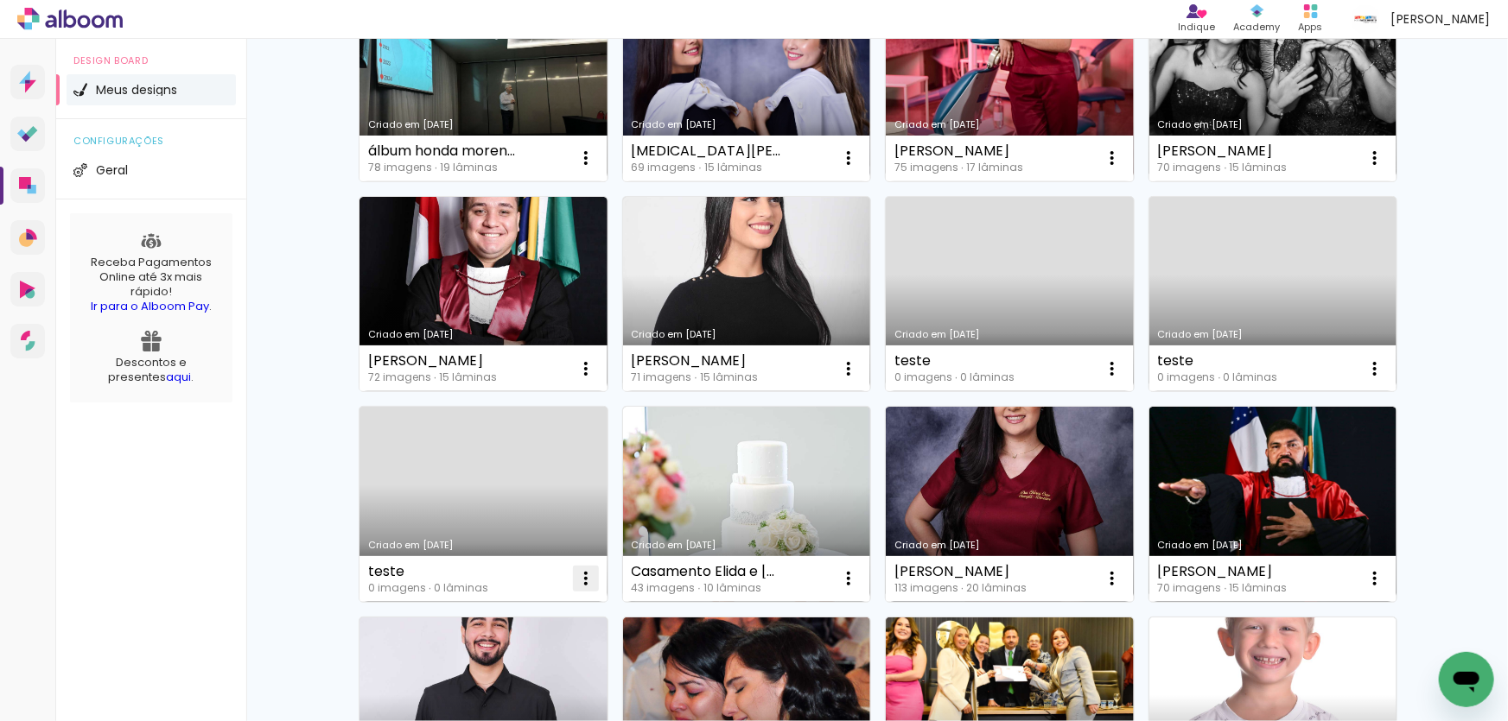
click at [577, 578] on iron-icon at bounding box center [585, 578] width 21 height 21
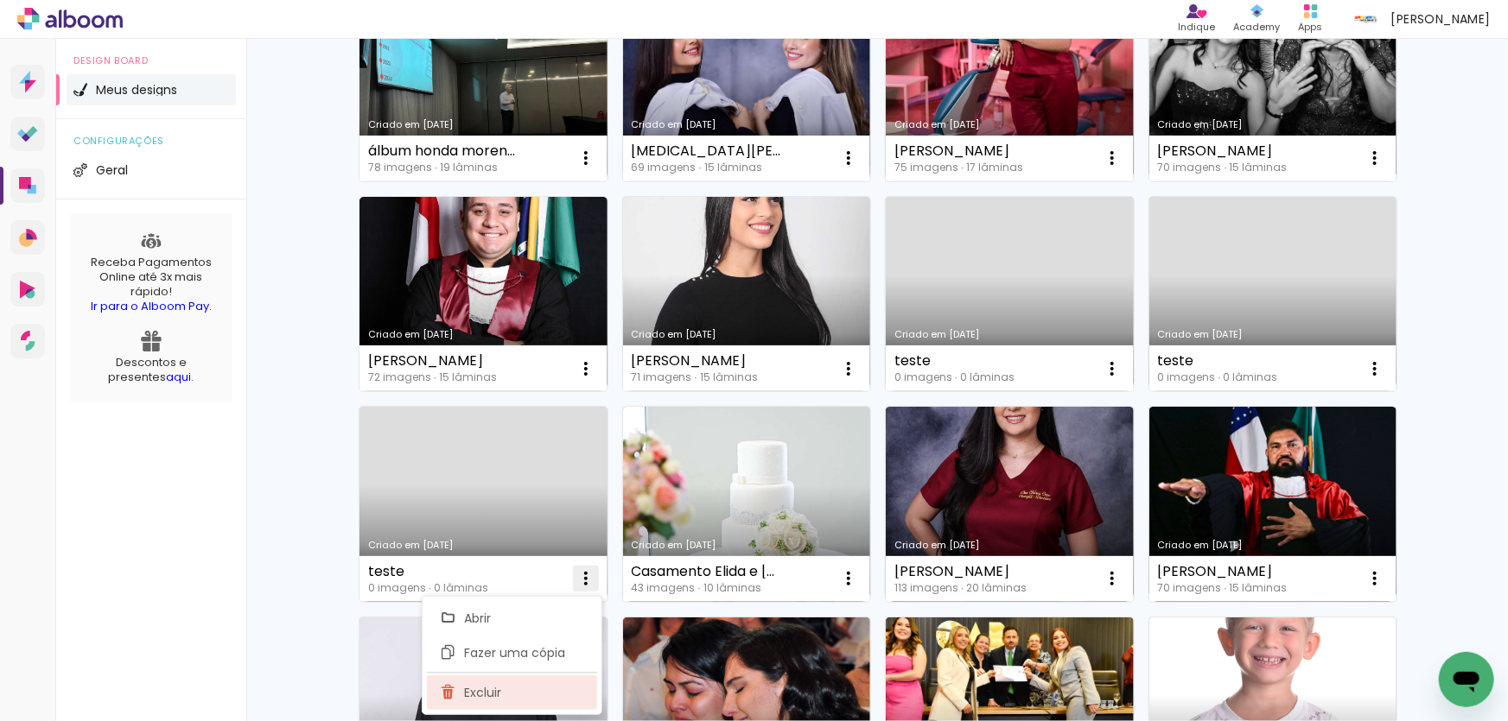
click at [514, 698] on paper-item "Excluir" at bounding box center [512, 693] width 170 height 35
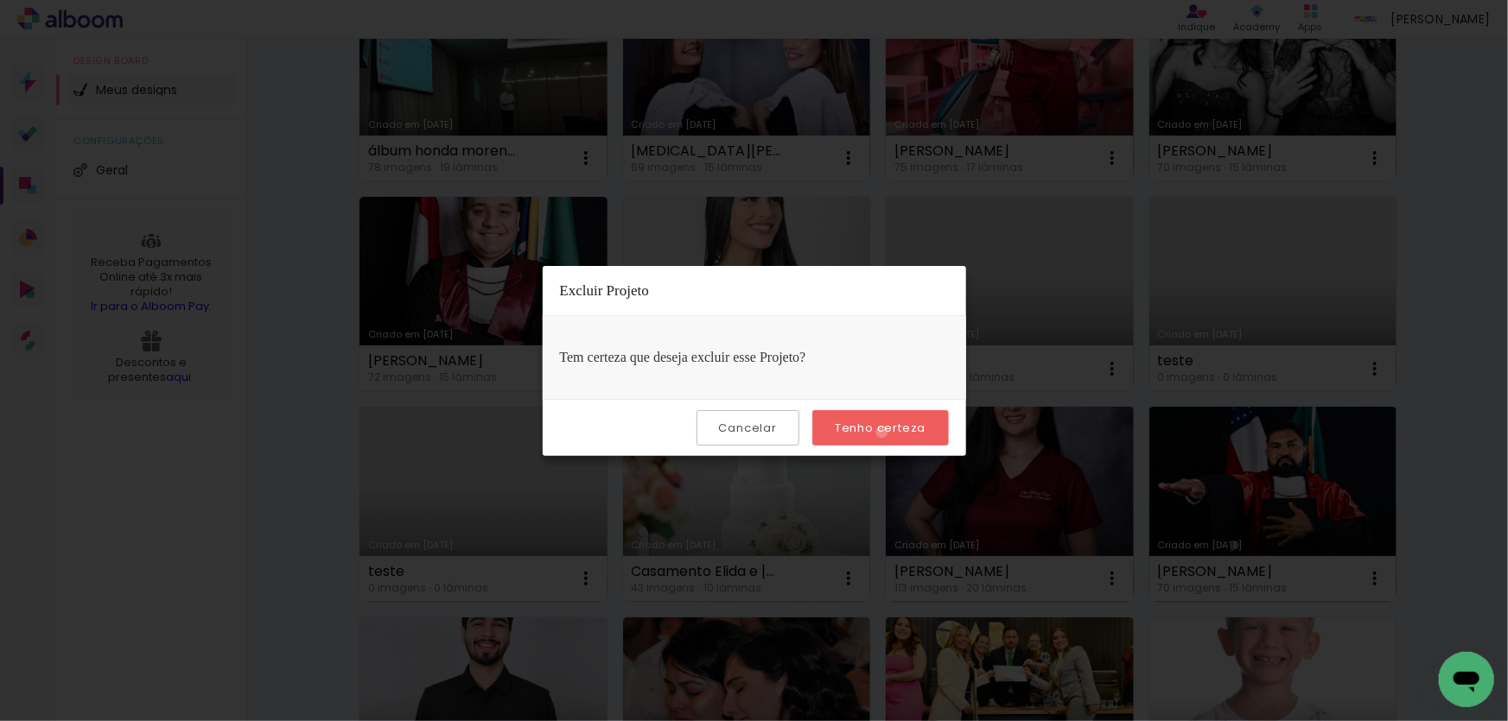
click at [0, 0] on slot "Tenho certeza" at bounding box center [0, 0] width 0 height 0
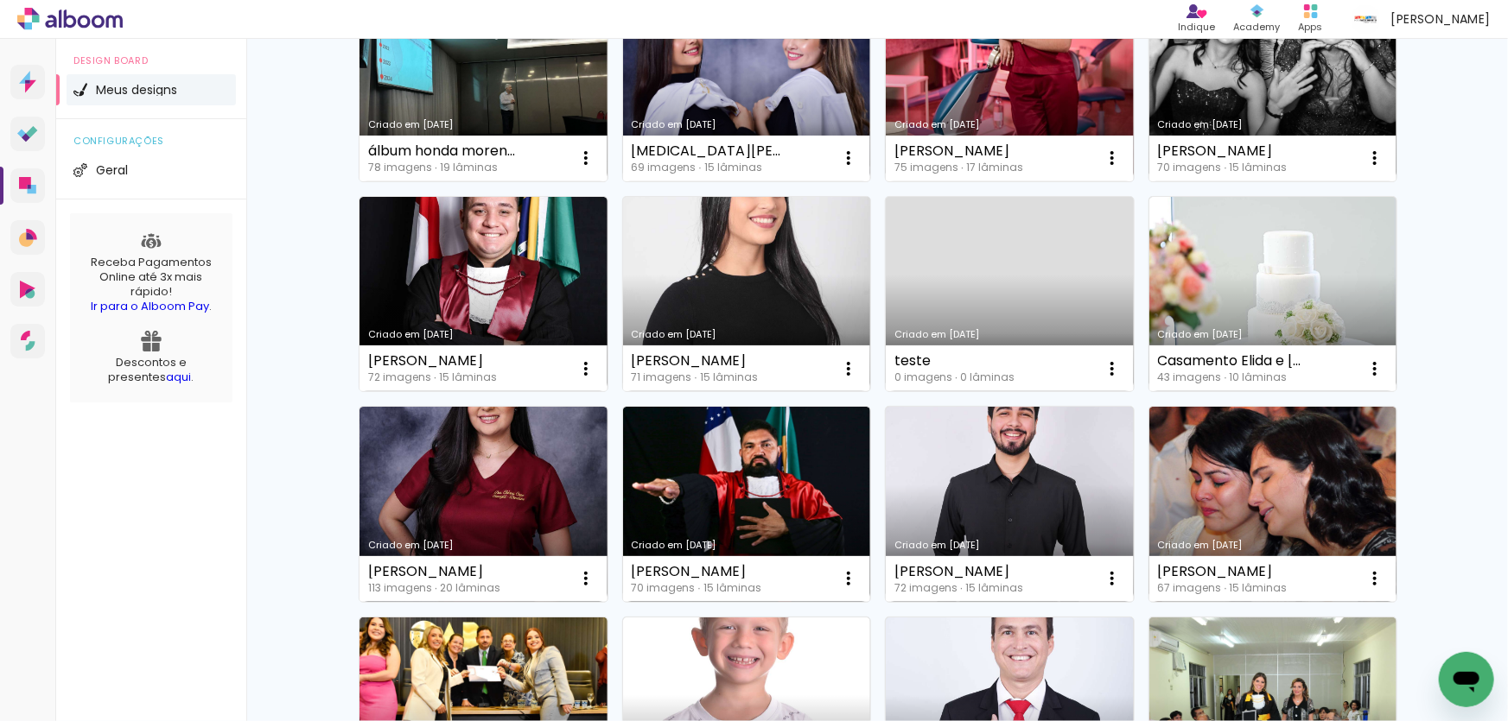
scroll to position [0, 0]
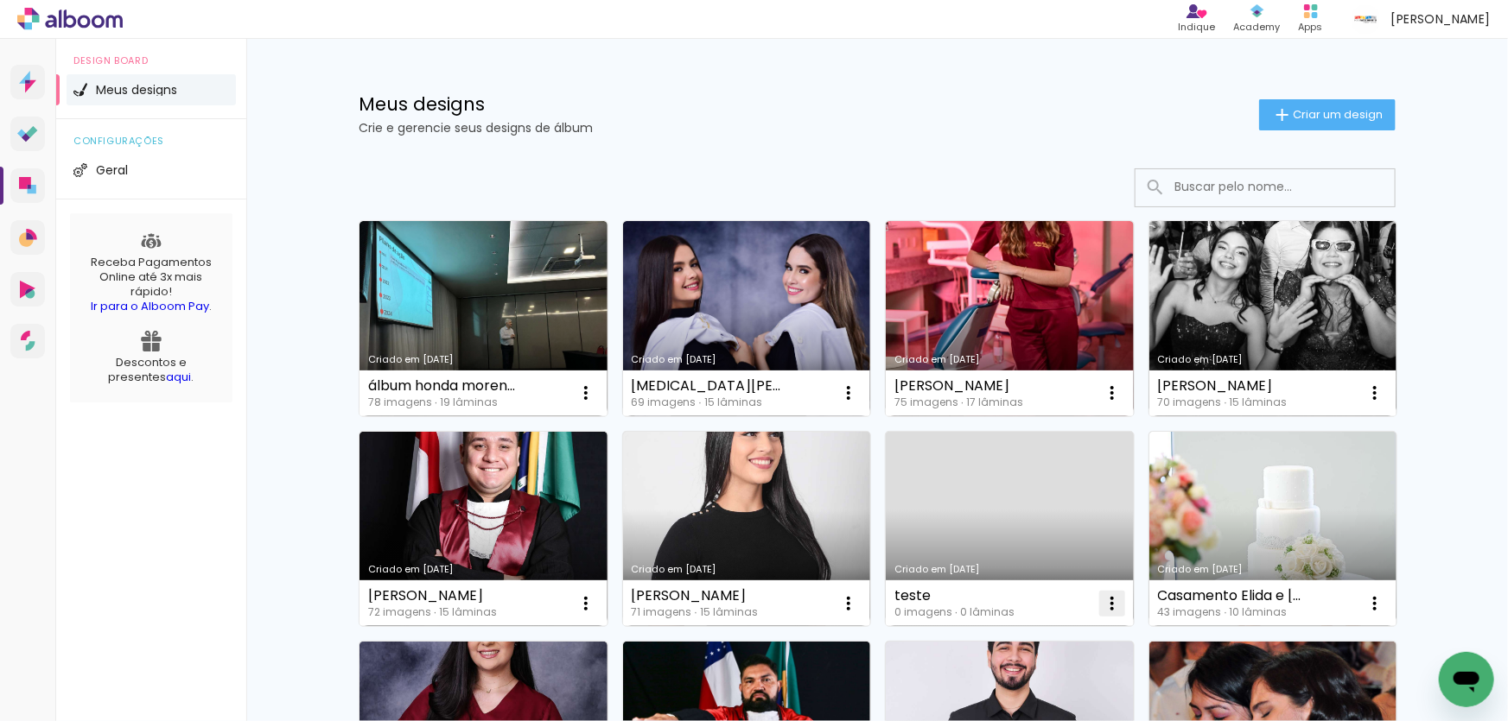
click at [1108, 605] on iron-icon at bounding box center [1112, 604] width 21 height 21
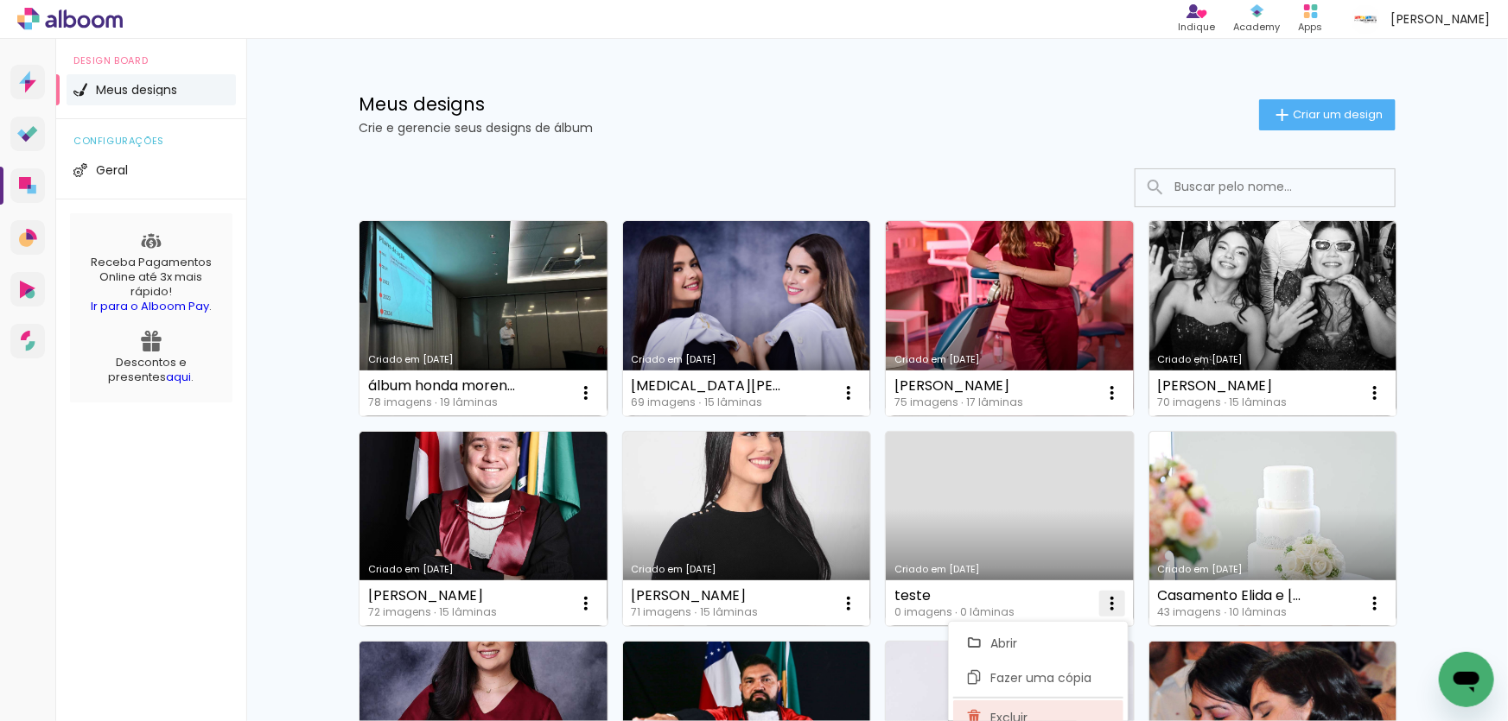
click at [1013, 717] on span "Excluir" at bounding box center [1009, 718] width 37 height 12
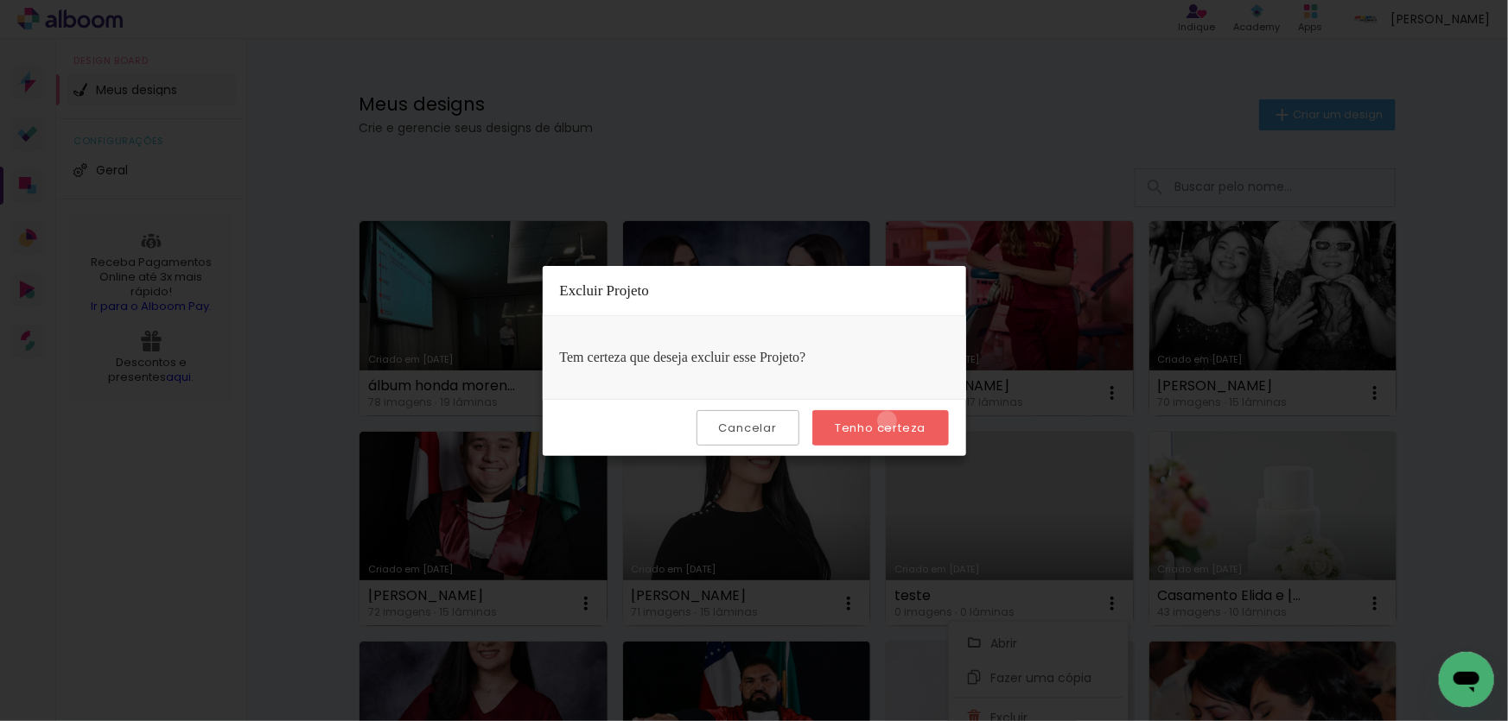
click at [0, 0] on slot "Tenho certeza" at bounding box center [0, 0] width 0 height 0
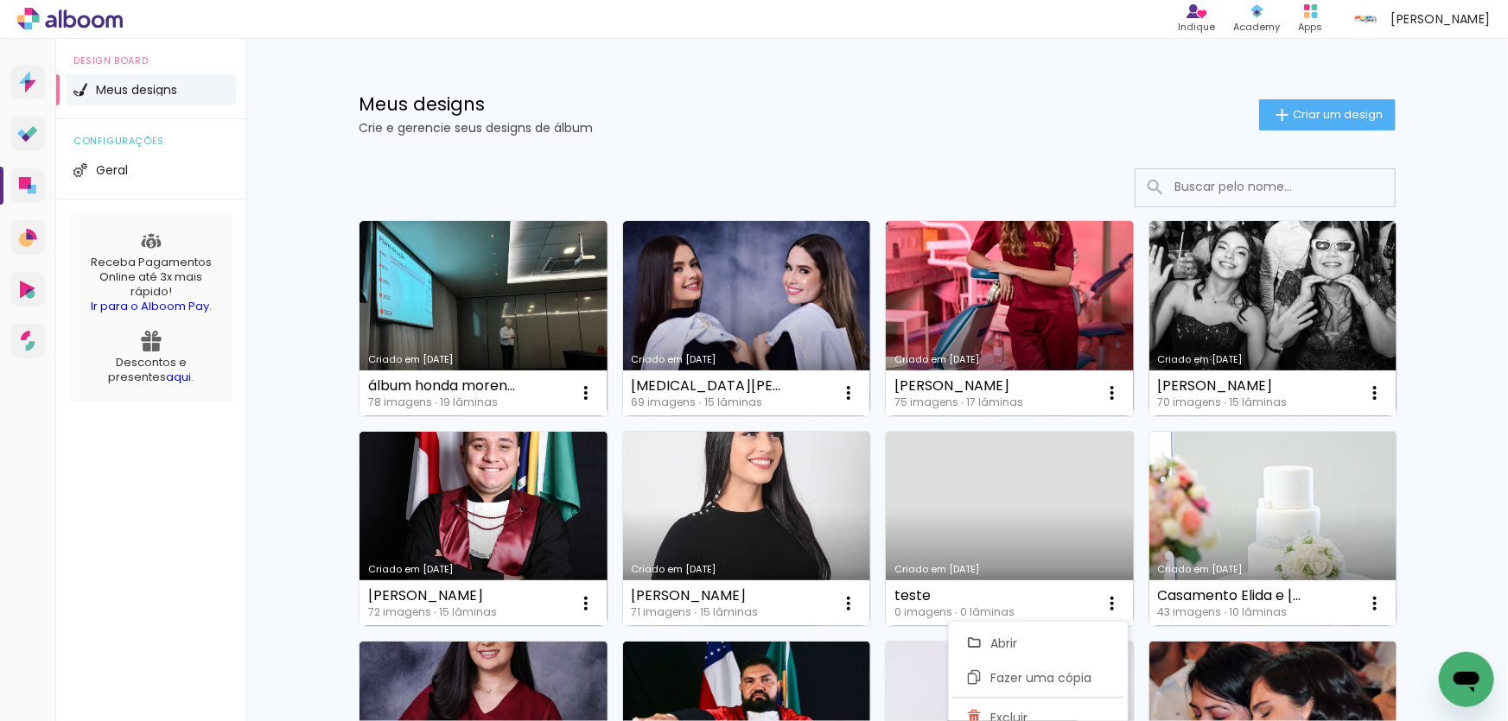
click at [976, 136] on div "Meus designs Crie e gerencie seus designs de álbum Criar um design" at bounding box center [876, 95] width 1123 height 112
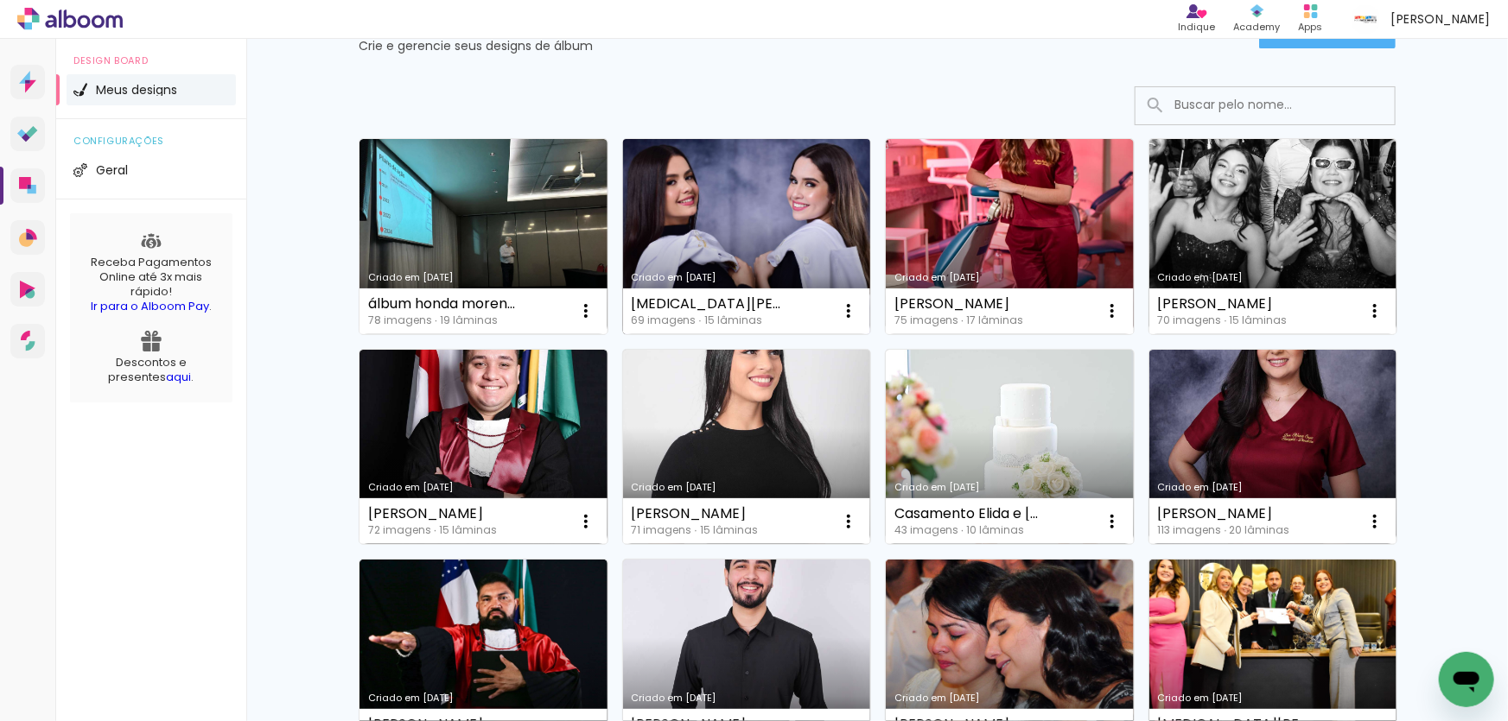
scroll to position [78, 0]
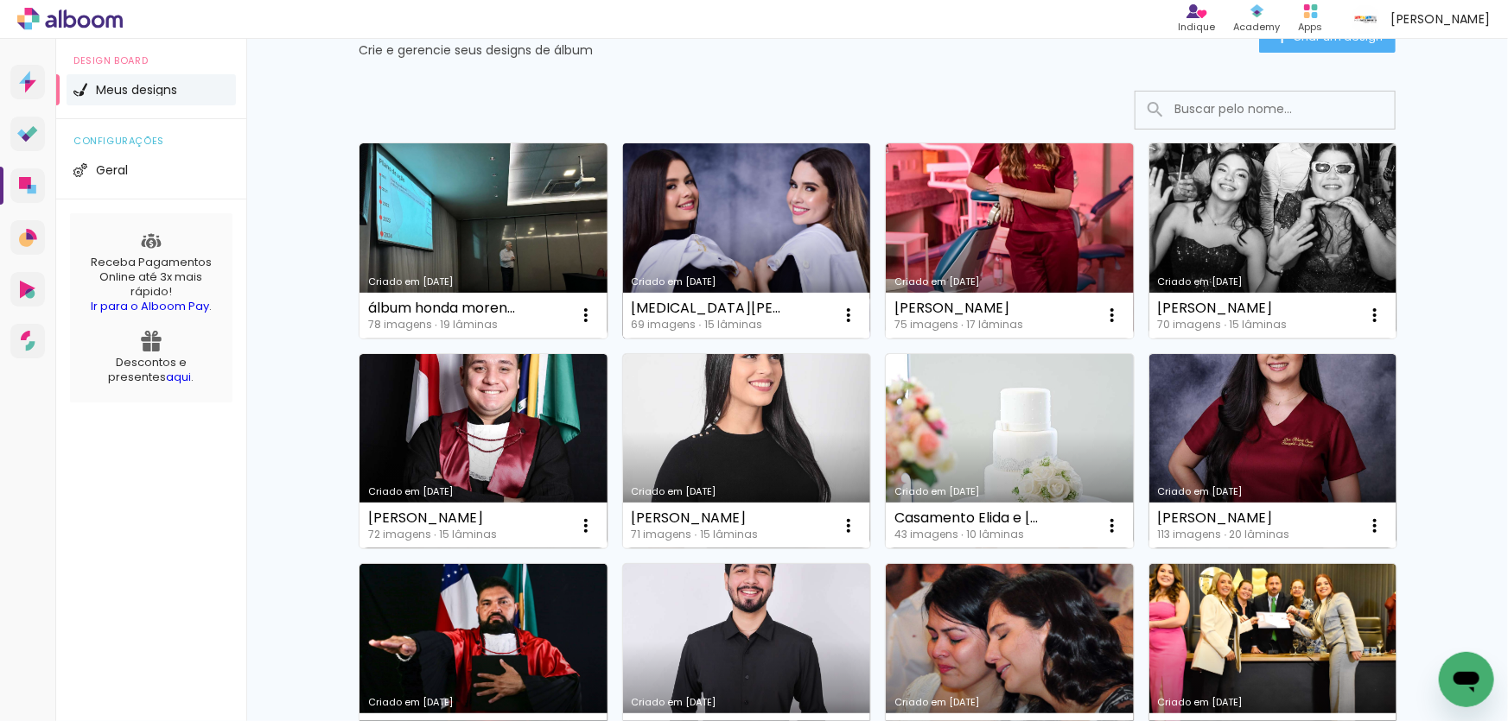
click at [757, 195] on link "Criado em [DATE]" at bounding box center [747, 240] width 248 height 195
